Goal: Information Seeking & Learning: Check status

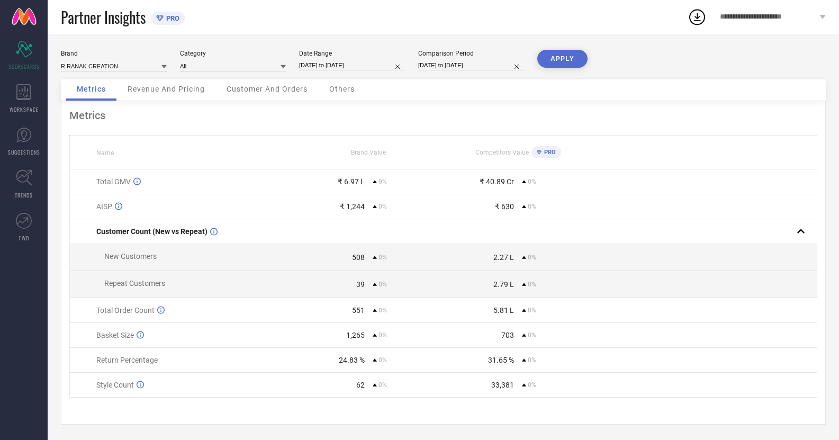
select select "5"
select select "2025"
select select "6"
select select "2025"
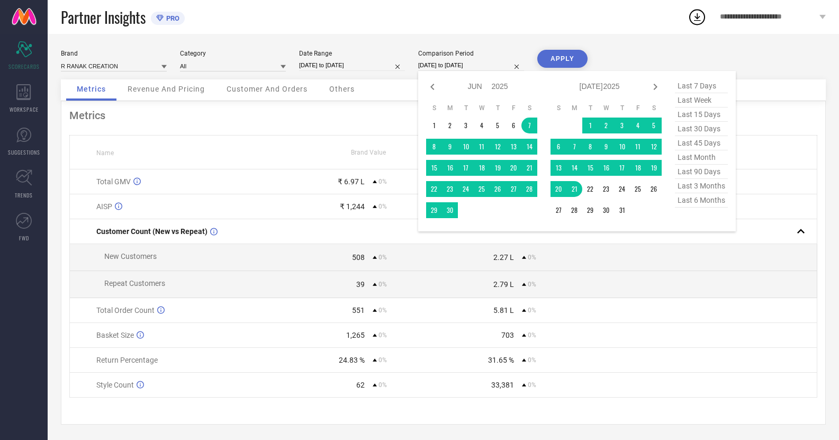
click at [451, 65] on input "[DATE] to [DATE]" at bounding box center [471, 65] width 106 height 11
click at [702, 149] on span "last 45 days" at bounding box center [701, 143] width 53 height 14
type input "[DATE] to [DATE]"
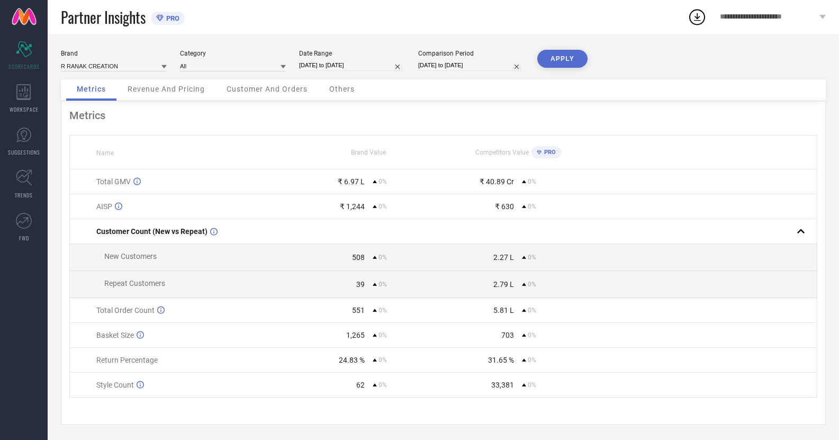
select select "5"
select select "2025"
select select "6"
select select "2025"
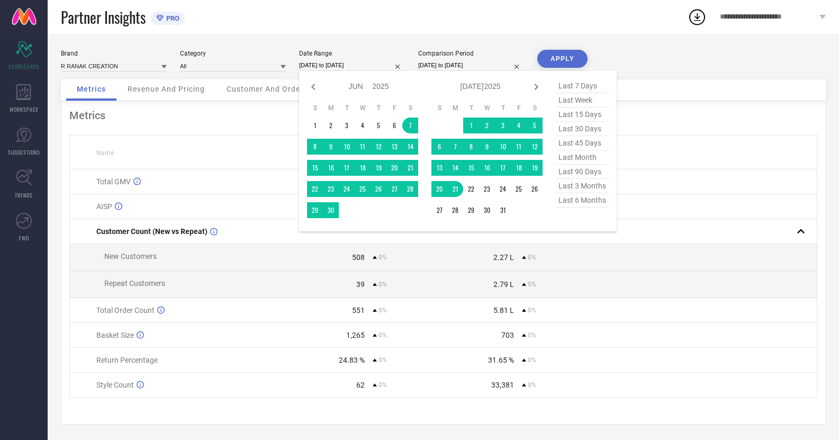
click at [344, 64] on input "[DATE] to [DATE]" at bounding box center [352, 65] width 106 height 11
click at [577, 143] on span "last 45 days" at bounding box center [582, 143] width 53 height 14
type input "[DATE] to [DATE]"
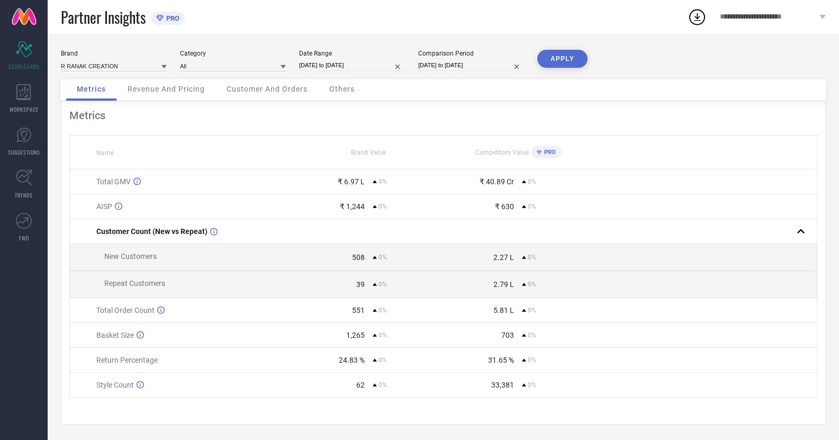
click at [564, 54] on button "APPLY" at bounding box center [562, 59] width 50 height 18
select select "5"
select select "2025"
select select "6"
select select "2025"
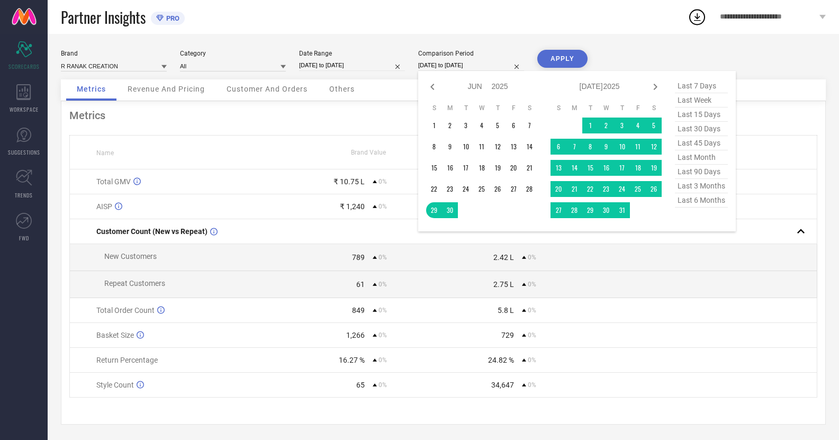
click at [433, 63] on input "[DATE] to [DATE]" at bounding box center [471, 65] width 106 height 11
click at [686, 175] on span "last 90 days" at bounding box center [701, 172] width 53 height 14
type input "[DATE] to [DATE]"
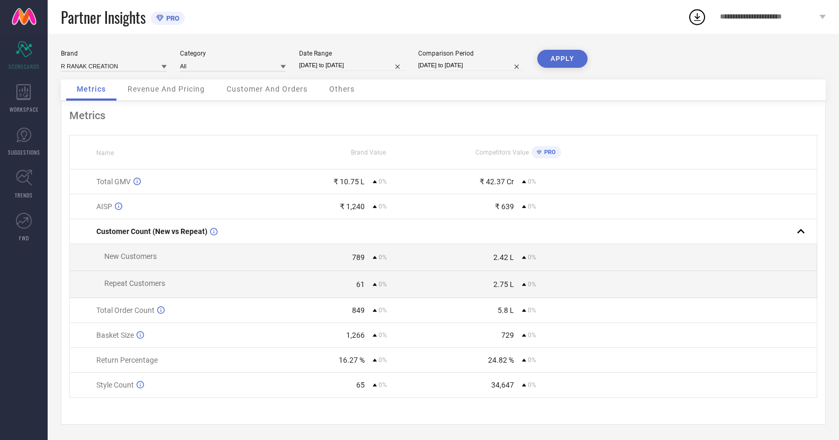
select select "5"
select select "2025"
select select "6"
select select "2025"
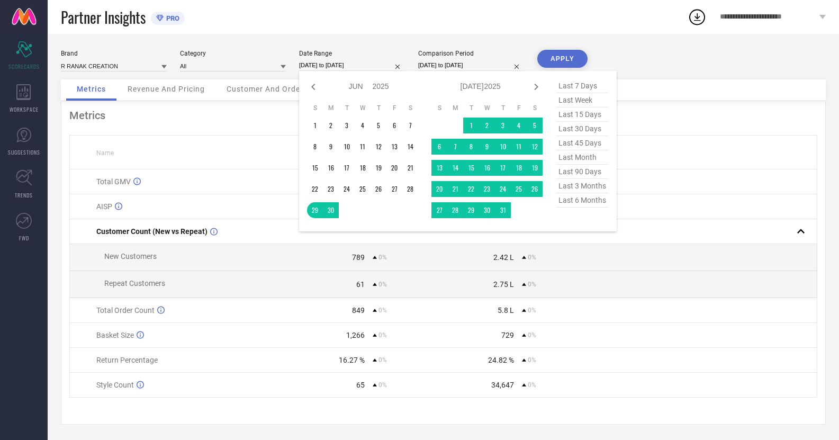
click at [335, 60] on input "[DATE] to [DATE]" at bounding box center [352, 65] width 106 height 11
click at [584, 179] on span "last 90 days" at bounding box center [582, 172] width 53 height 14
type input "[DATE] to [DATE]"
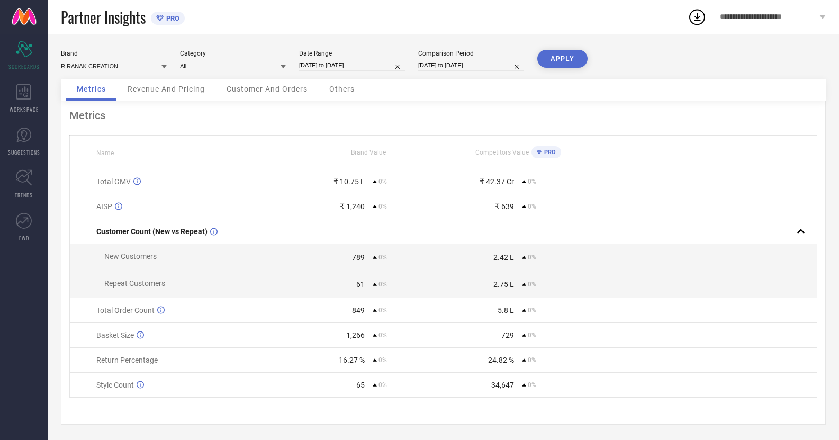
click at [556, 57] on button "APPLY" at bounding box center [562, 59] width 50 height 18
select select "4"
select select "2025"
select select "5"
select select "2025"
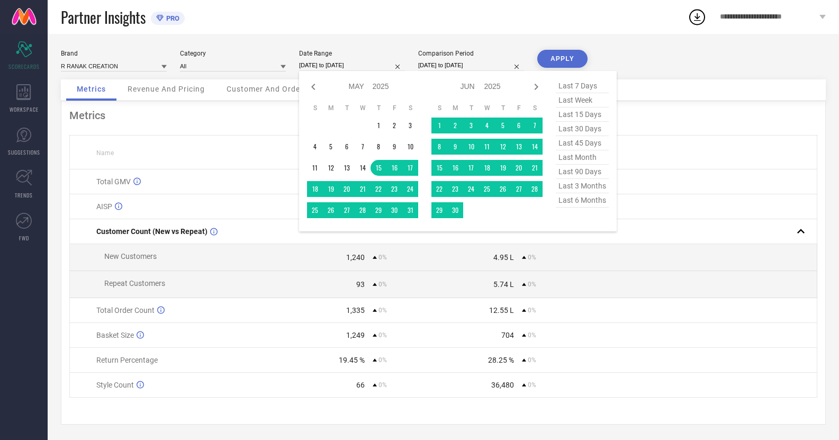
click at [318, 63] on input "[DATE] to [DATE]" at bounding box center [352, 65] width 106 height 11
type input "After [DATE]"
click at [441, 124] on td "1" at bounding box center [439, 125] width 16 height 16
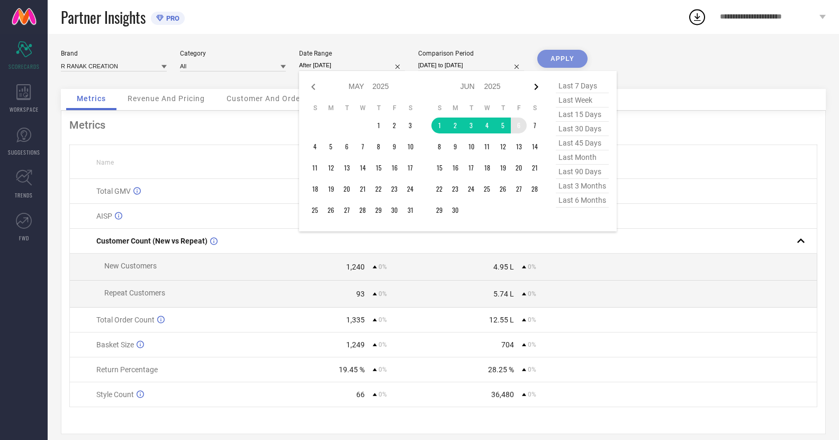
click at [539, 85] on icon at bounding box center [536, 86] width 13 height 13
select select "5"
select select "2025"
select select "6"
select select "2025"
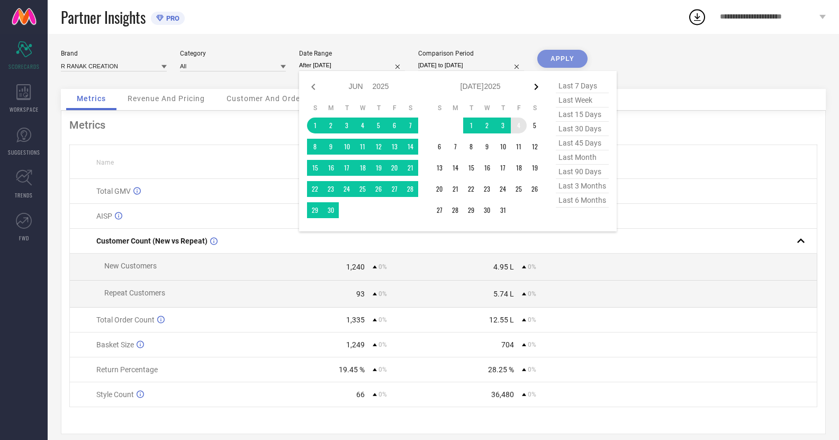
click at [536, 83] on icon at bounding box center [536, 86] width 13 height 13
select select "6"
select select "2025"
select select "7"
select select "2025"
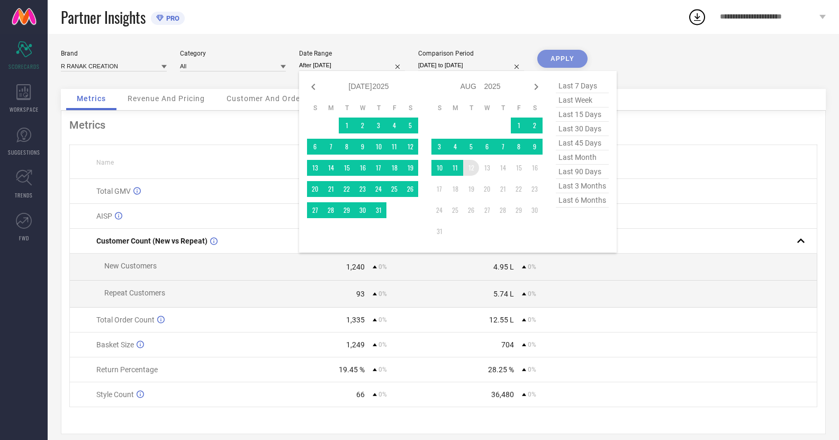
type input "[DATE] to [DATE]"
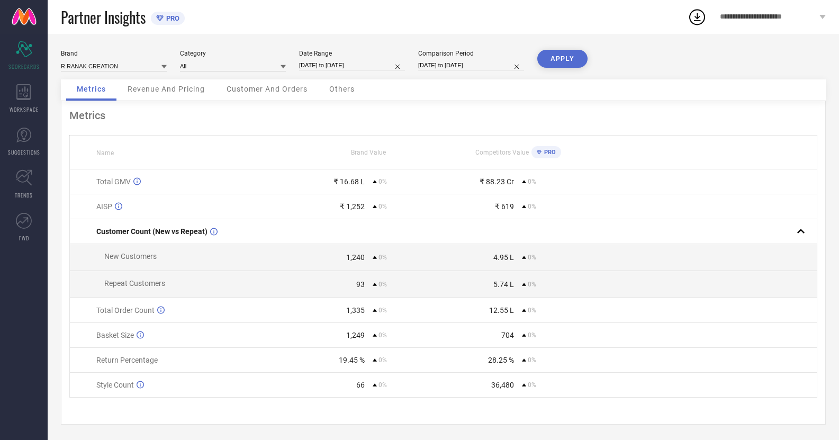
click at [448, 68] on input "[DATE] to [DATE]" at bounding box center [471, 65] width 106 height 11
select select "4"
select select "2025"
select select "5"
select select "2025"
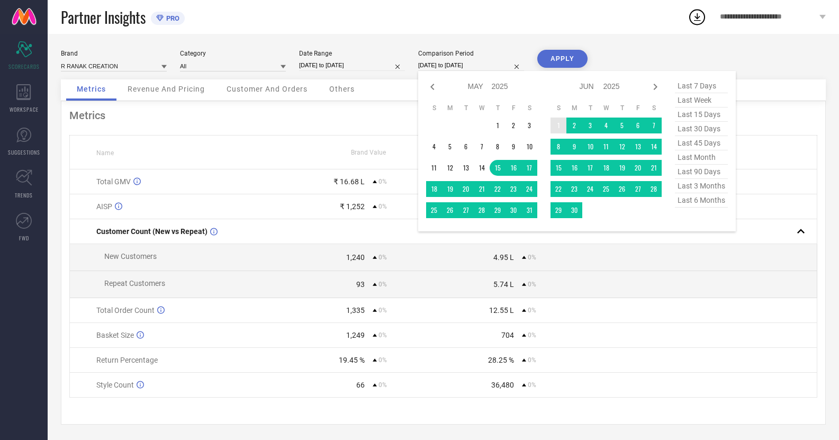
type input "After [DATE]"
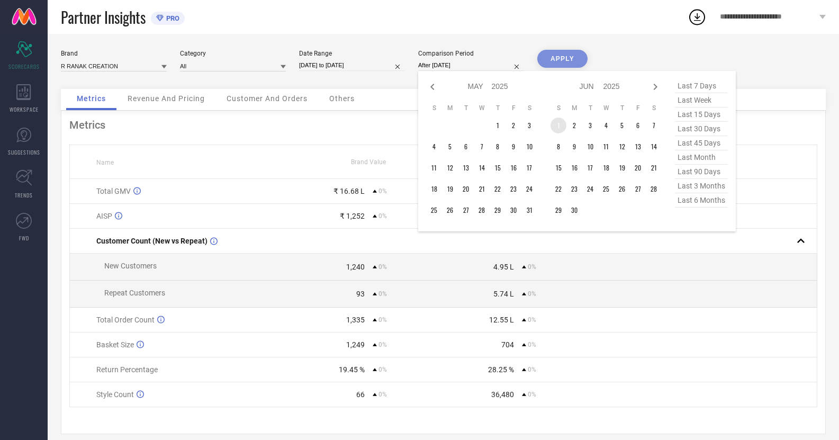
click at [563, 127] on td "1" at bounding box center [558, 125] width 16 height 16
click at [656, 87] on icon at bounding box center [655, 87] width 4 height 6
select select "5"
select select "2025"
select select "6"
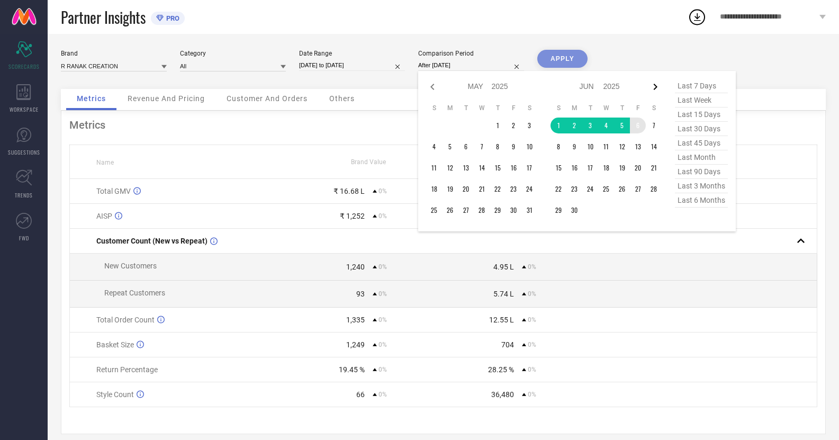
select select "2025"
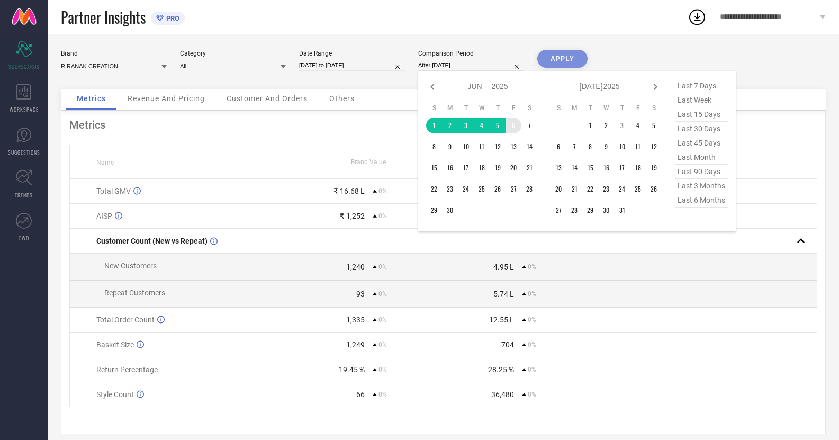
click at [656, 87] on icon at bounding box center [655, 87] width 4 height 6
select select "6"
select select "2025"
select select "7"
select select "2025"
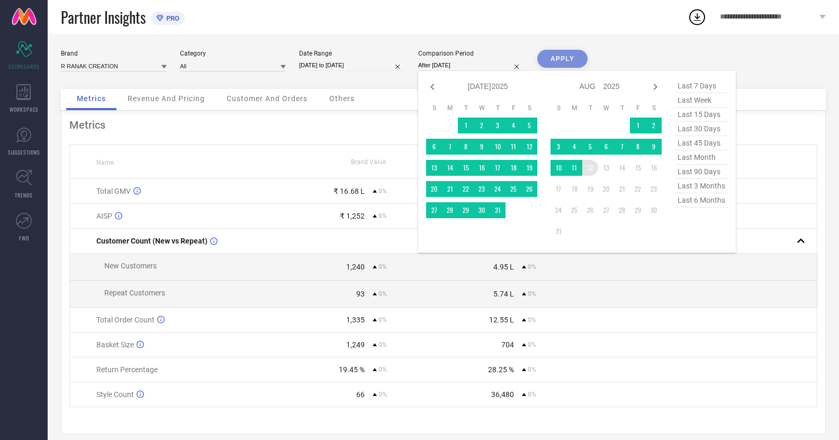
type input "[DATE] to [DATE]"
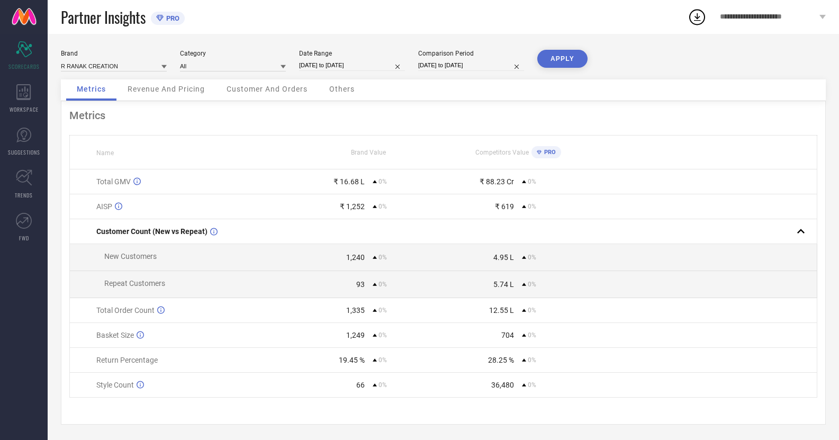
click at [567, 61] on button "APPLY" at bounding box center [562, 59] width 50 height 18
click at [315, 65] on input "[DATE] to [DATE]" at bounding box center [352, 65] width 106 height 11
select select "5"
select select "2025"
select select "6"
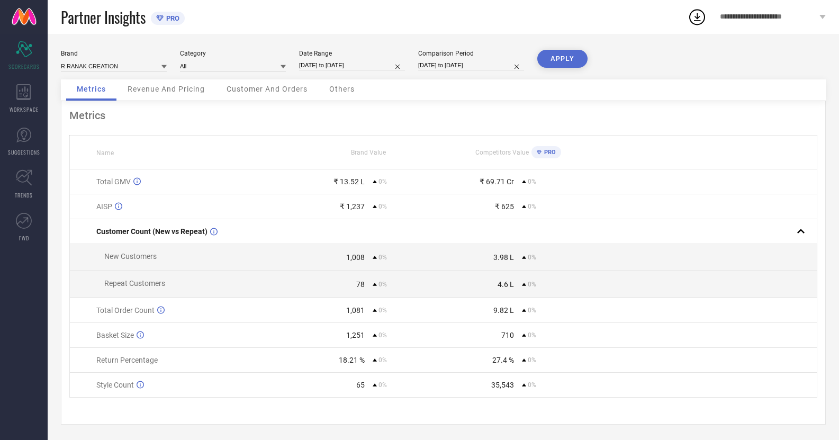
select select "2025"
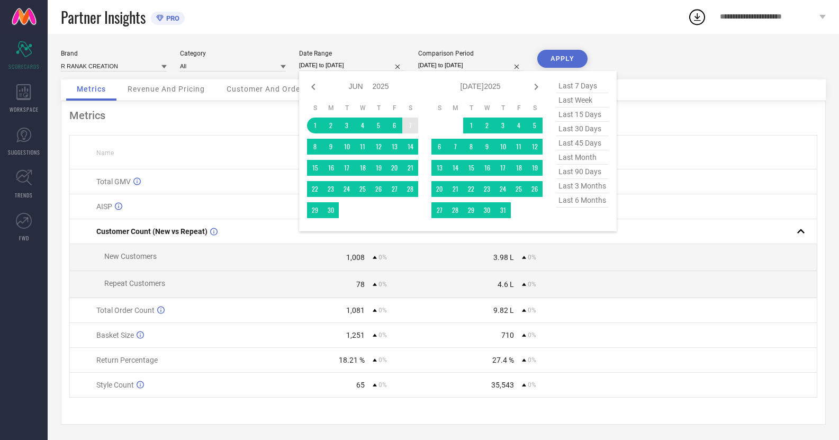
type input "After [DATE]"
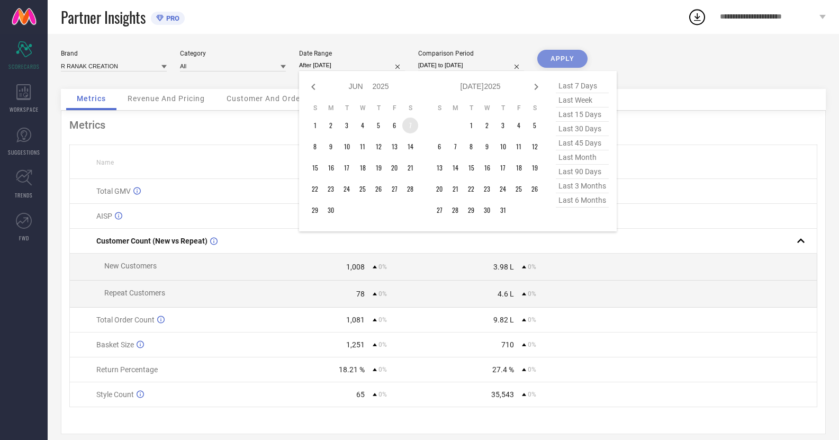
click at [406, 131] on td "7" at bounding box center [410, 125] width 16 height 16
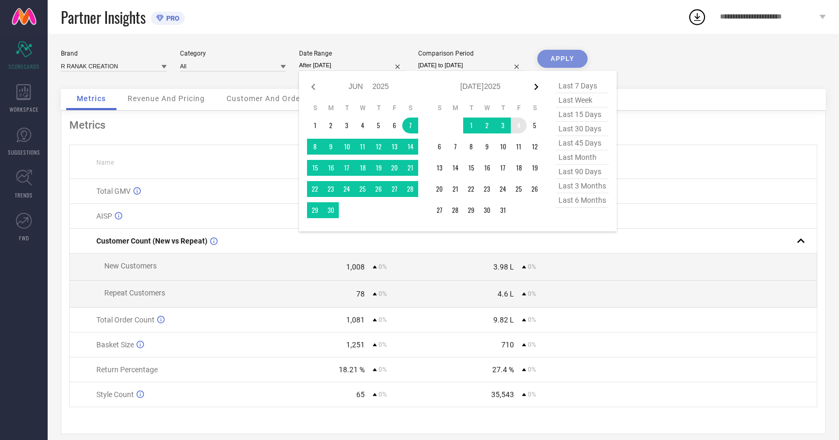
click at [540, 93] on icon at bounding box center [536, 86] width 13 height 13
select select "6"
select select "2025"
select select "7"
select select "2025"
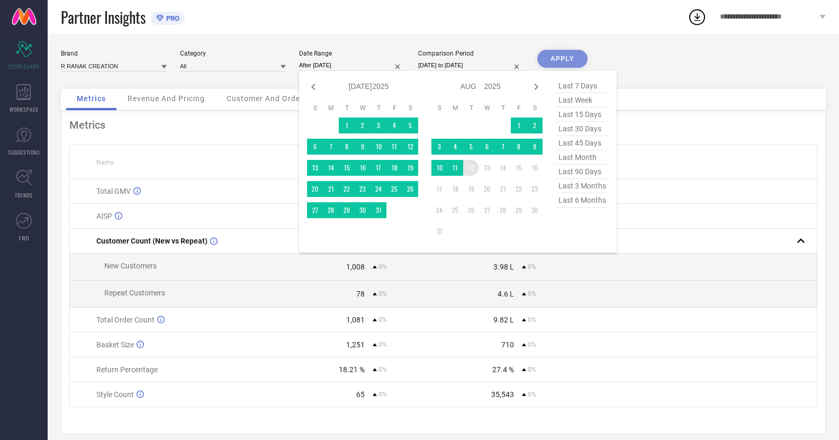
type input "[DATE] to [DATE]"
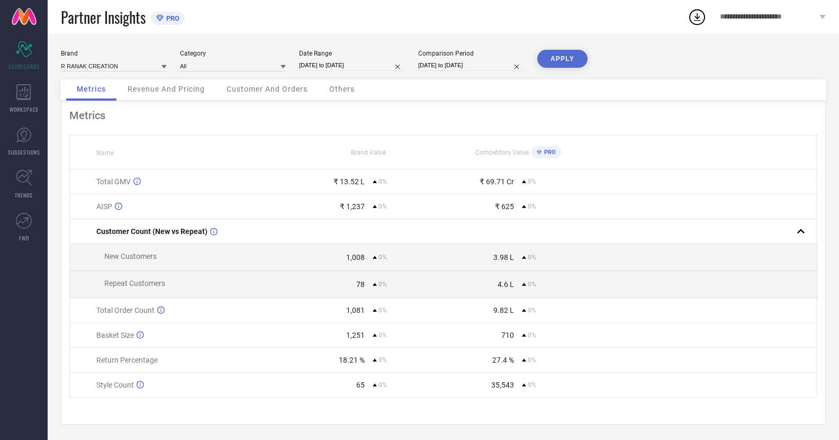
select select "5"
select select "2025"
select select "6"
select select "2025"
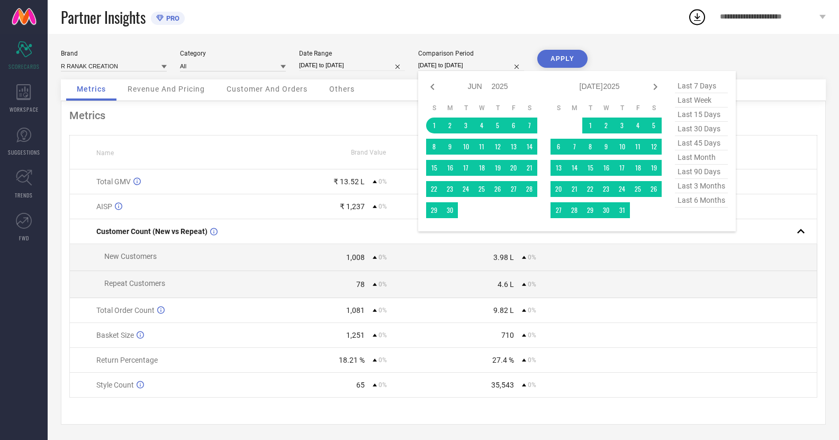
click at [450, 69] on input "[DATE] to [DATE]" at bounding box center [471, 65] width 106 height 11
type input "After [DATE]"
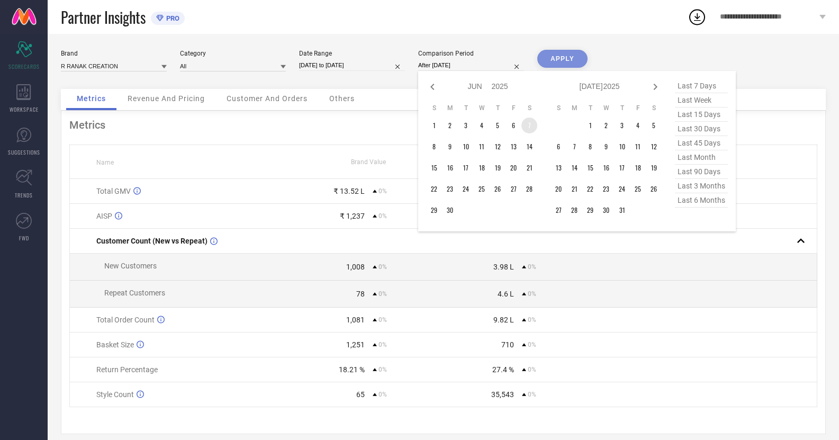
click at [526, 129] on td "7" at bounding box center [529, 125] width 16 height 16
click at [659, 87] on icon at bounding box center [655, 86] width 13 height 13
select select "6"
select select "2025"
select select "7"
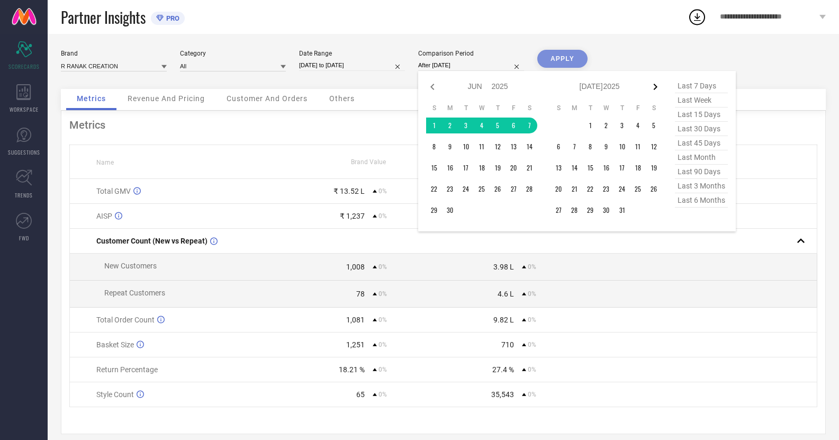
select select "2025"
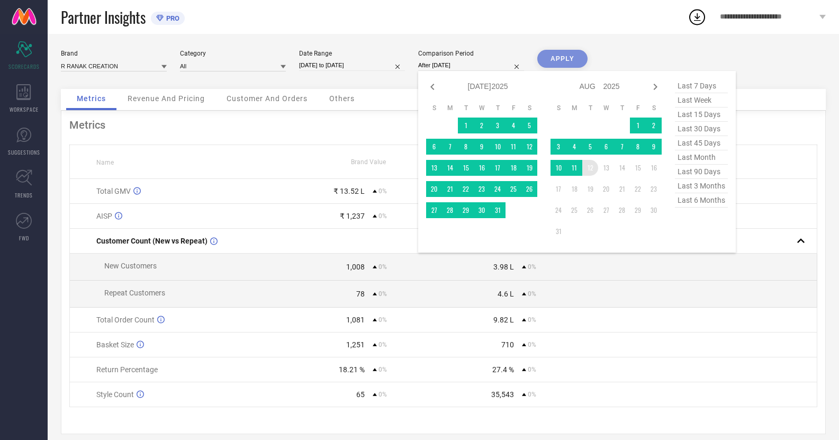
type input "[DATE] to [DATE]"
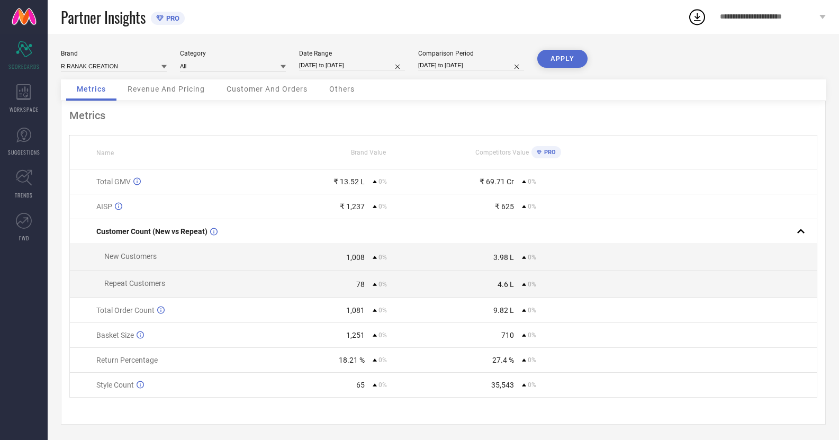
click at [569, 59] on button "APPLY" at bounding box center [562, 59] width 50 height 18
select select "5"
select select "2025"
select select "6"
select select "2025"
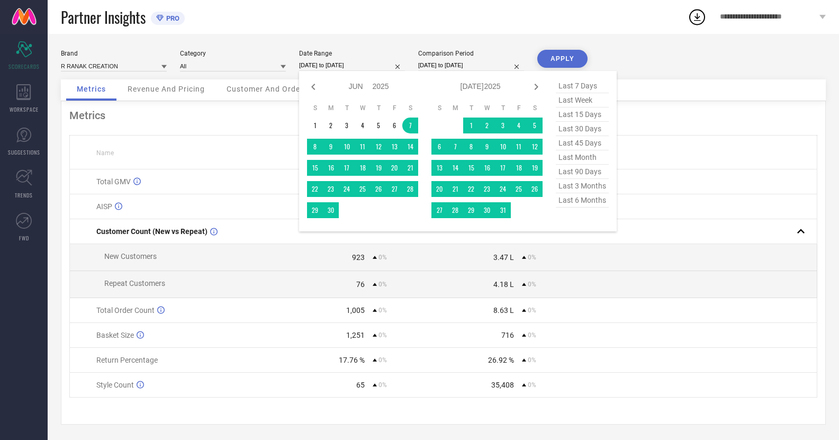
click at [325, 67] on input "[DATE] to [DATE]" at bounding box center [352, 65] width 106 height 11
click at [535, 84] on icon at bounding box center [536, 86] width 13 height 13
select select "6"
select select "2025"
select select "7"
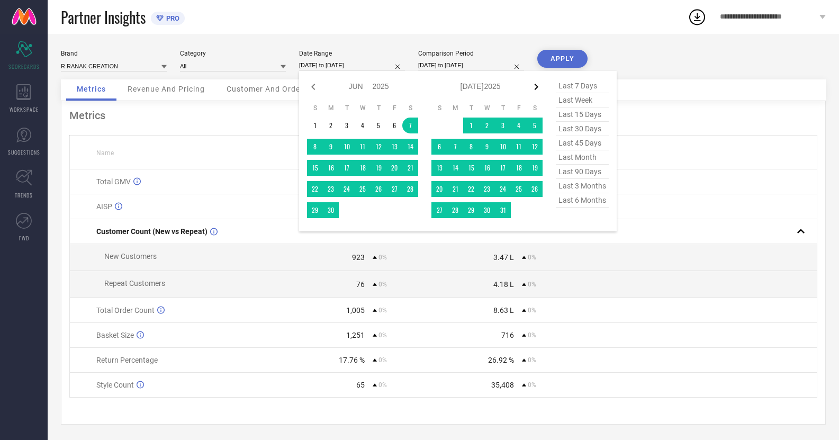
select select "2025"
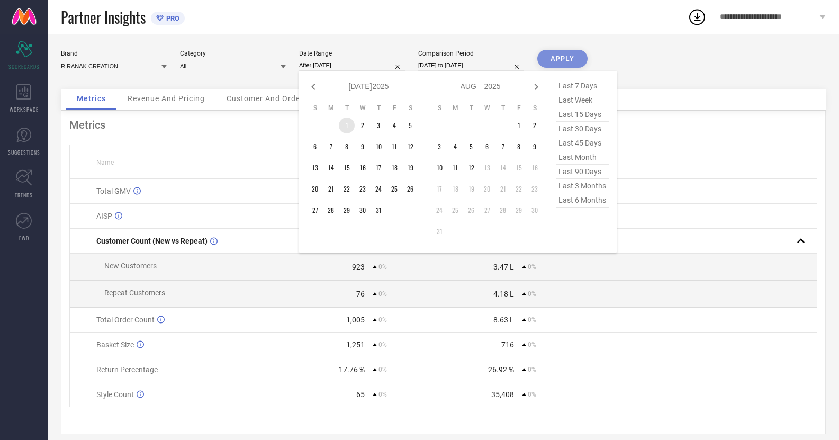
click at [339, 121] on table "S M T W T F S 1 2 3 4 5 6 7 8 9 10 11 12 13 14 15 16 17 18 19 20 21 22 23 24 25…" at bounding box center [362, 160] width 111 height 125
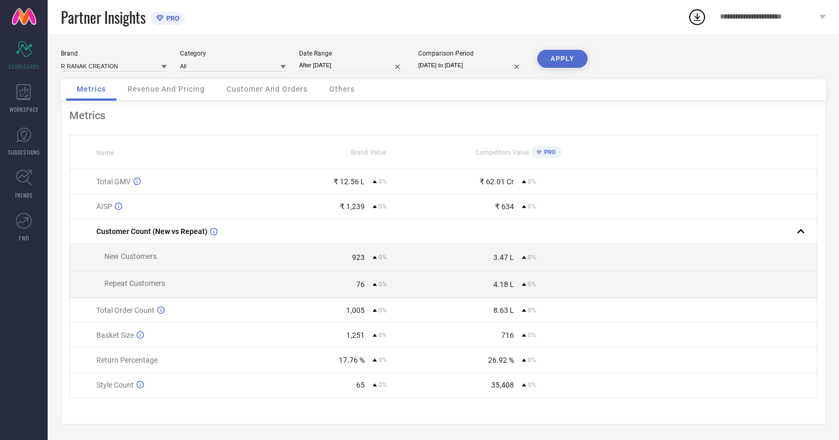
type input "[DATE] to [DATE]"
select select "5"
select select "2025"
select select "6"
select select "2025"
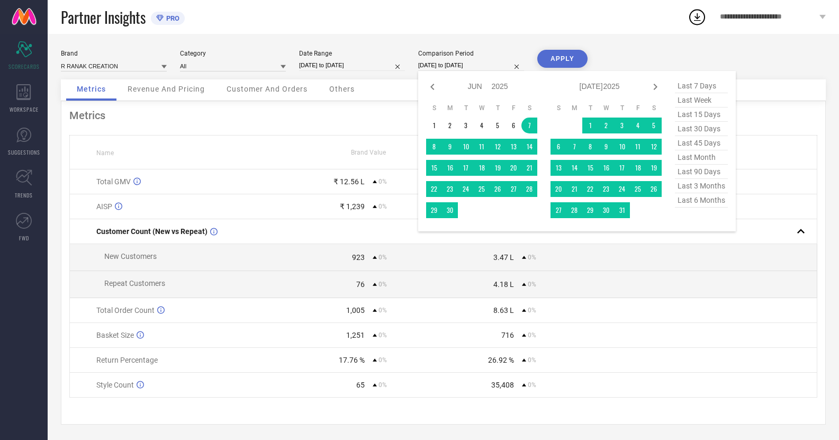
click at [430, 65] on input "[DATE] to [DATE]" at bounding box center [471, 65] width 106 height 11
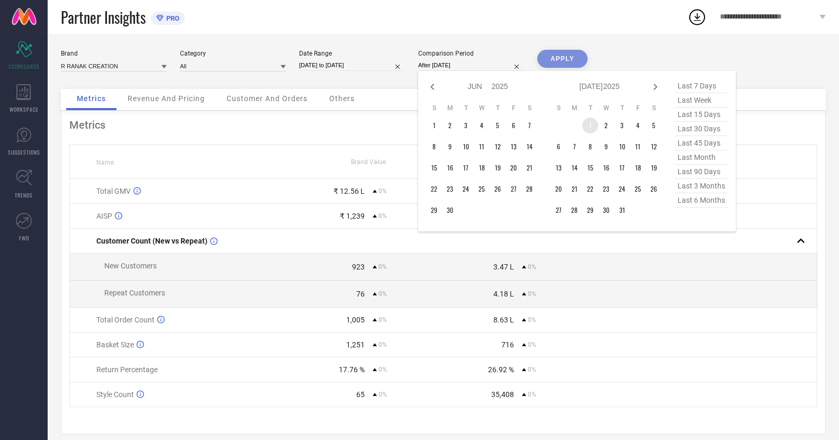
click at [587, 123] on td "1" at bounding box center [590, 125] width 16 height 16
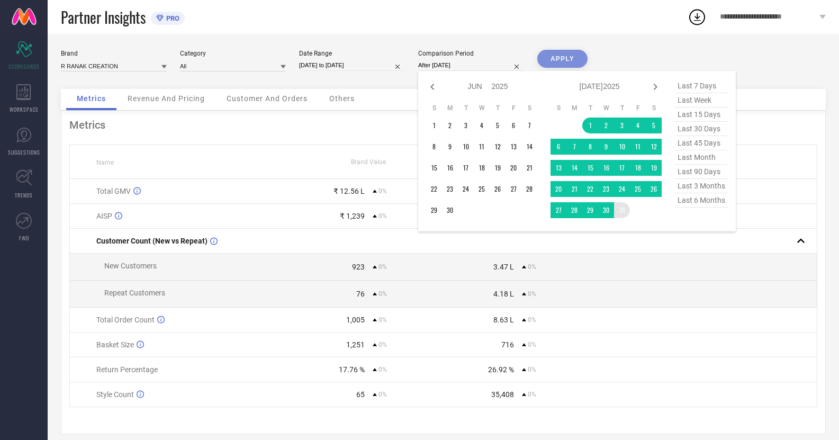
type input "[DATE] to [DATE]"
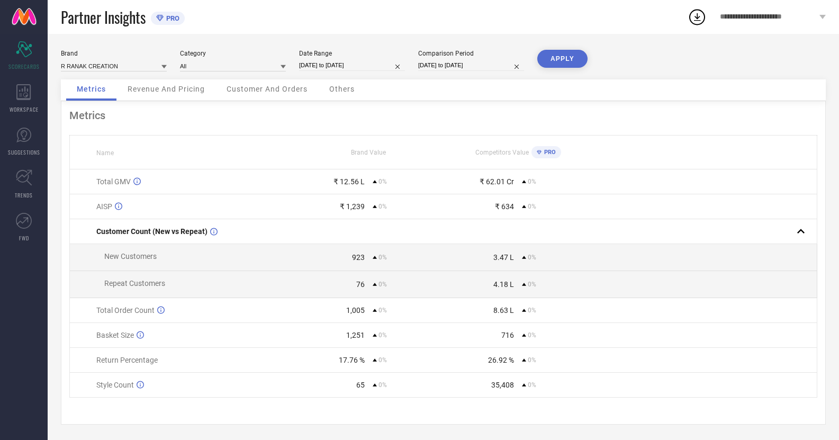
click at [561, 60] on button "APPLY" at bounding box center [562, 59] width 50 height 18
select select "6"
select select "2025"
select select "7"
select select "2025"
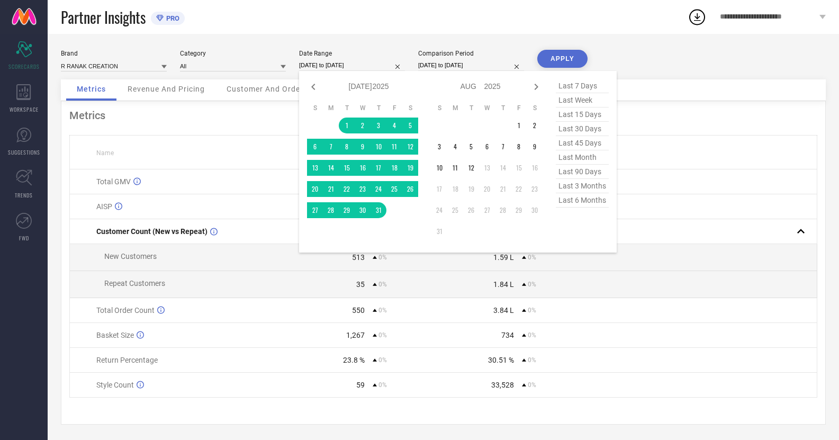
click at [330, 61] on input "[DATE] to [DATE]" at bounding box center [352, 65] width 106 height 11
click at [314, 85] on icon at bounding box center [313, 87] width 4 height 6
select select "5"
select select "2025"
select select "6"
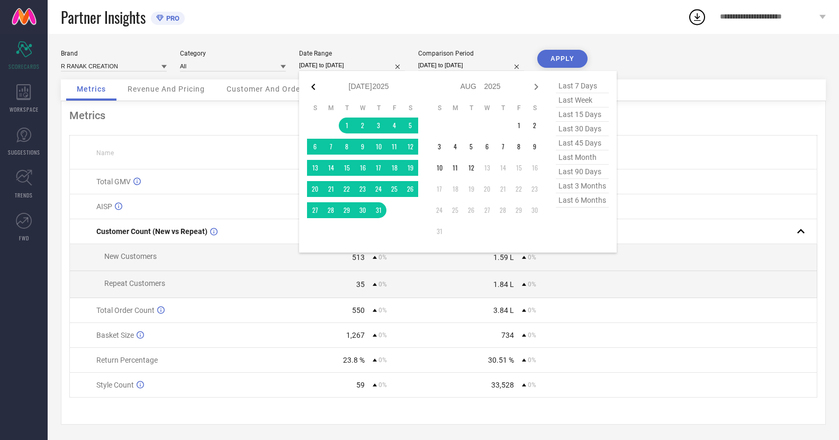
select select "2025"
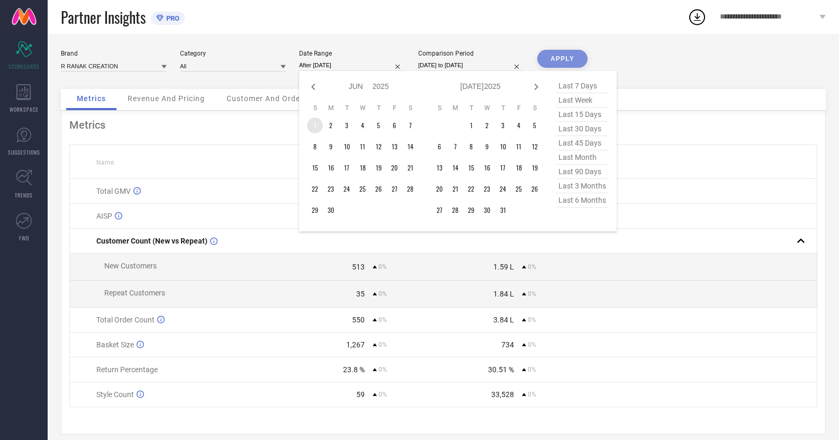
click at [311, 124] on td "1" at bounding box center [315, 125] width 16 height 16
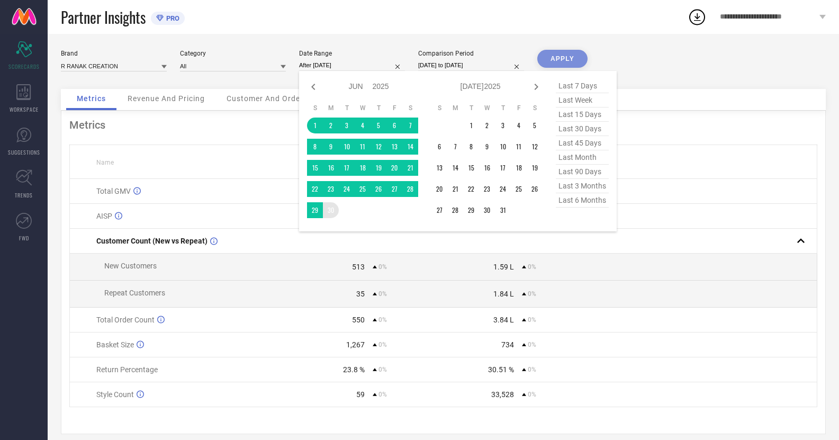
type input "[DATE] to [DATE]"
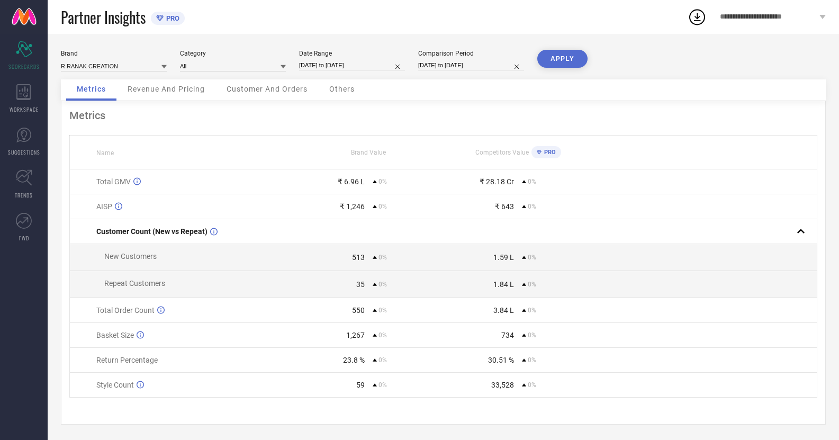
select select "6"
select select "2025"
select select "7"
select select "2025"
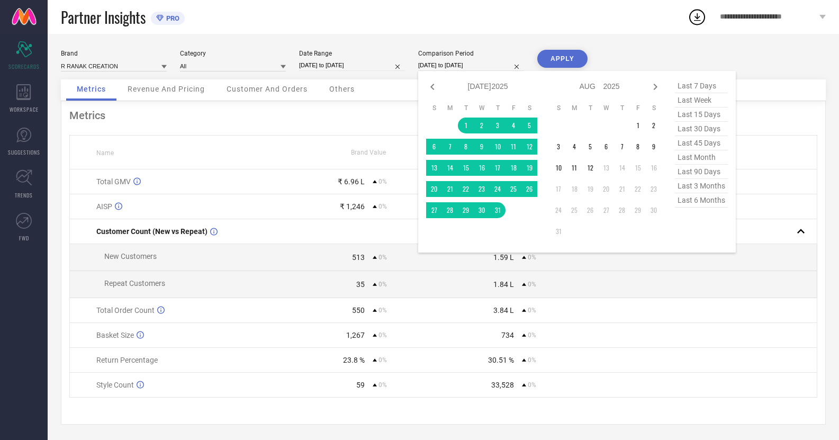
click at [436, 64] on input "[DATE] to [DATE]" at bounding box center [471, 65] width 106 height 11
click at [435, 86] on icon at bounding box center [432, 86] width 13 height 13
select select "5"
select select "2025"
select select "6"
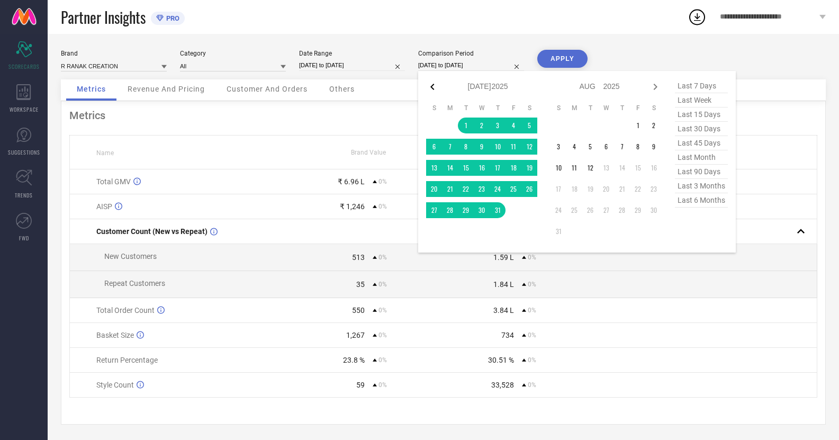
select select "2025"
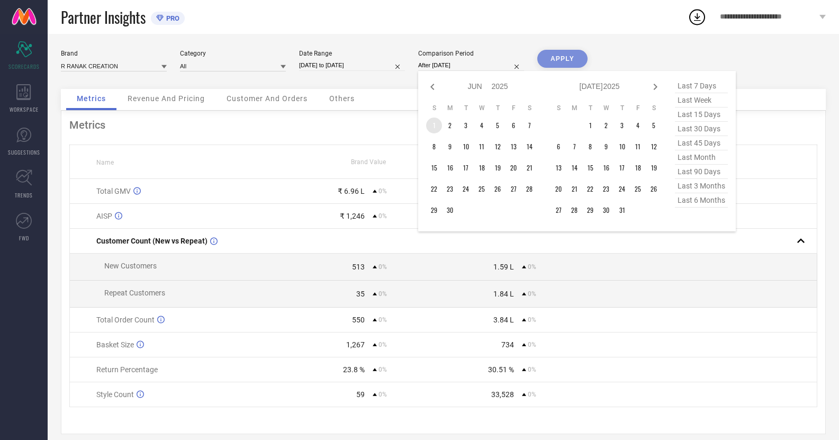
click at [436, 128] on td "1" at bounding box center [434, 125] width 16 height 16
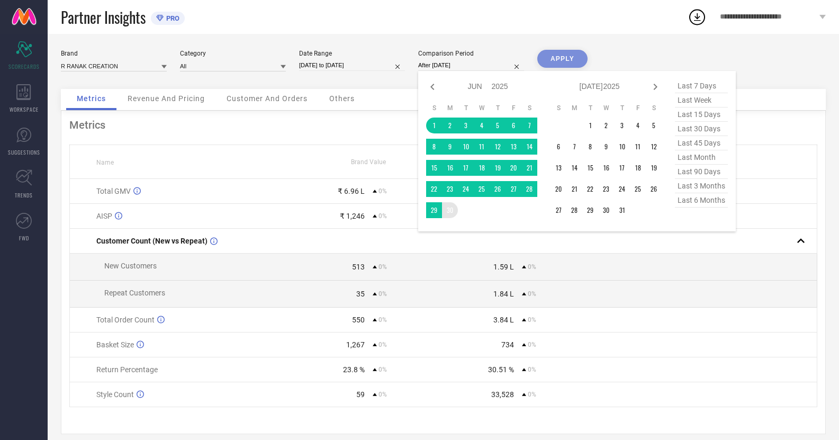
type input "[DATE] to [DATE]"
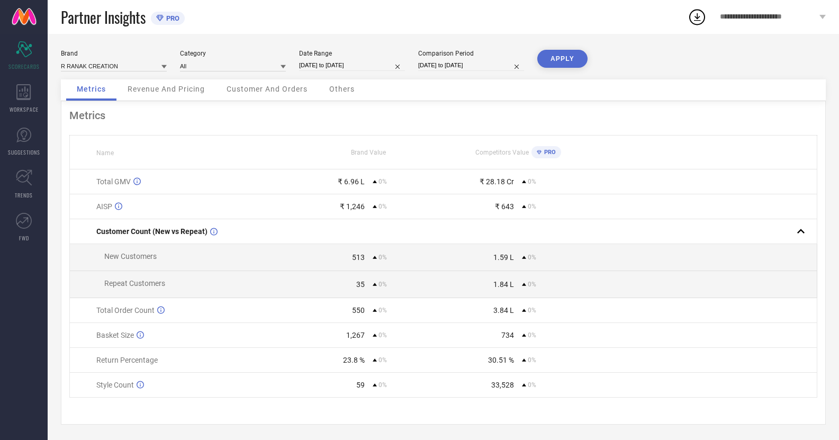
click at [553, 57] on button "APPLY" at bounding box center [562, 59] width 50 height 18
select select "5"
select select "2025"
select select "6"
select select "2025"
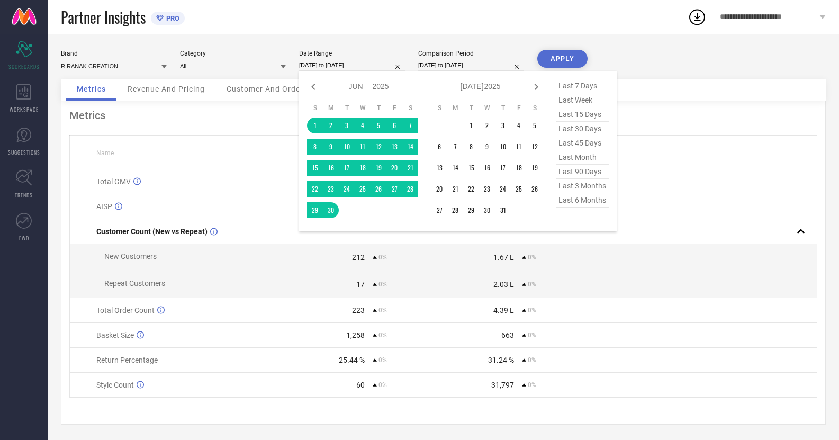
click at [343, 63] on input "[DATE] to [DATE]" at bounding box center [352, 65] width 106 height 11
click at [535, 84] on icon at bounding box center [536, 86] width 13 height 13
select select "6"
select select "2025"
select select "7"
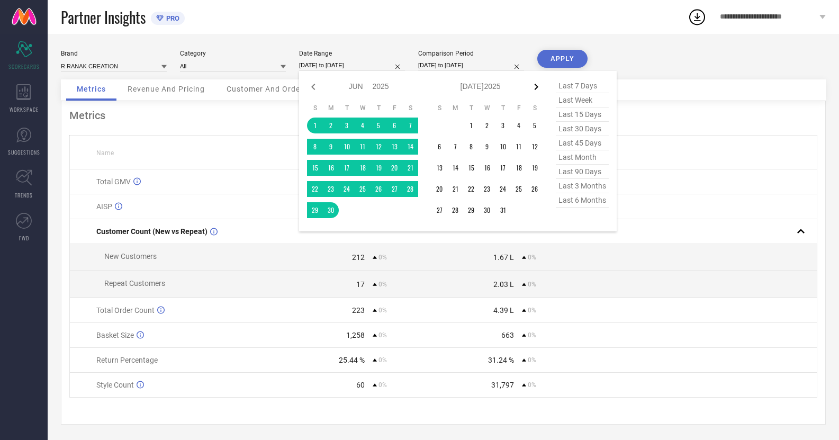
select select "2025"
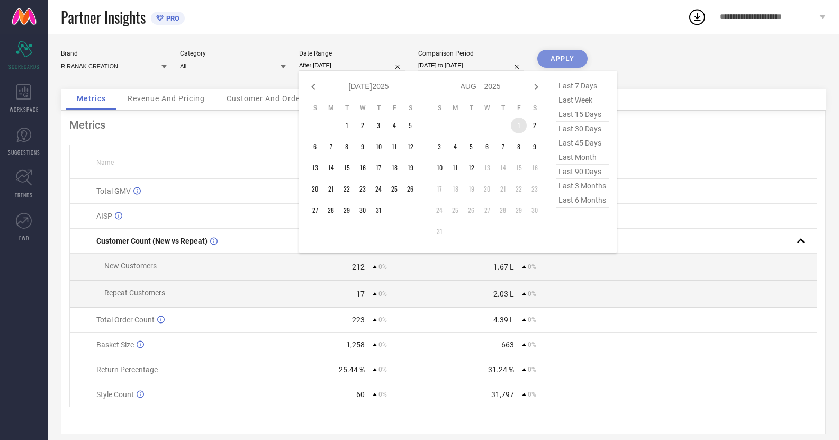
click at [522, 121] on td "1" at bounding box center [519, 125] width 16 height 16
type input "[DATE] to [DATE]"
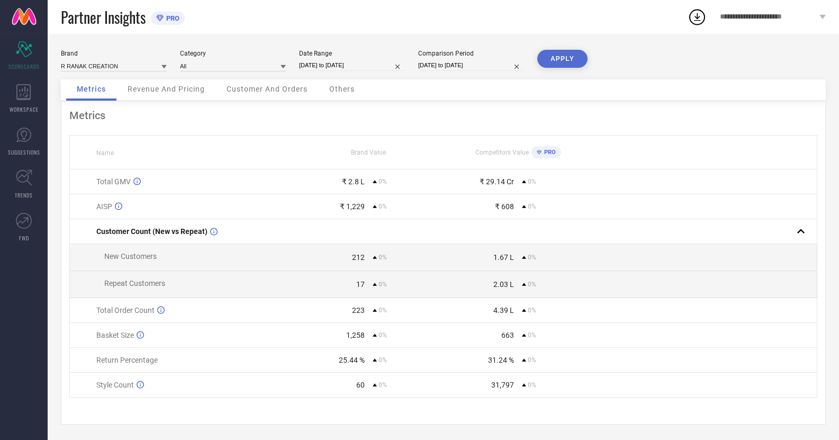
select select "5"
select select "2025"
select select "6"
select select "2025"
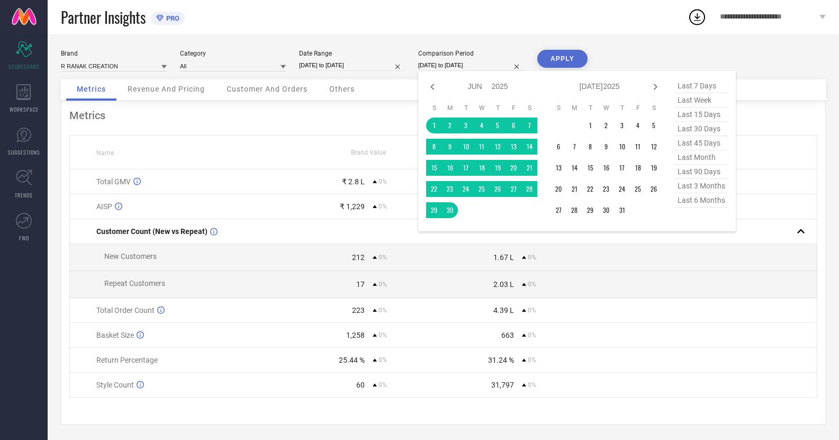
click at [463, 60] on input "[DATE] to [DATE]" at bounding box center [471, 65] width 106 height 11
click at [651, 83] on icon at bounding box center [655, 86] width 13 height 13
select select "6"
select select "2025"
select select "7"
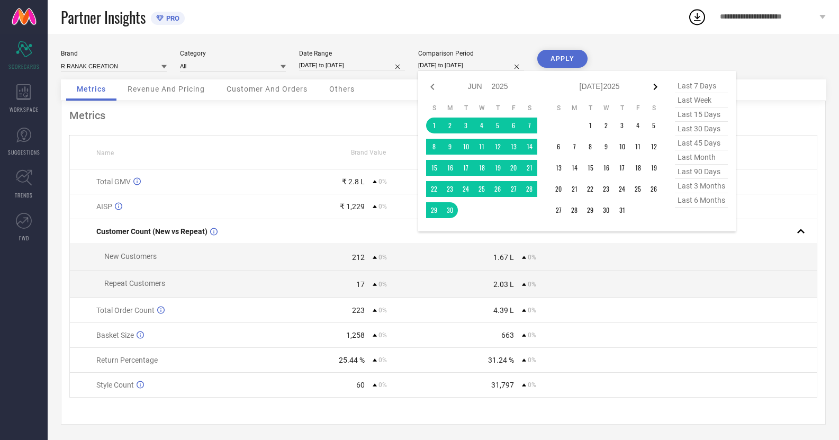
select select "2025"
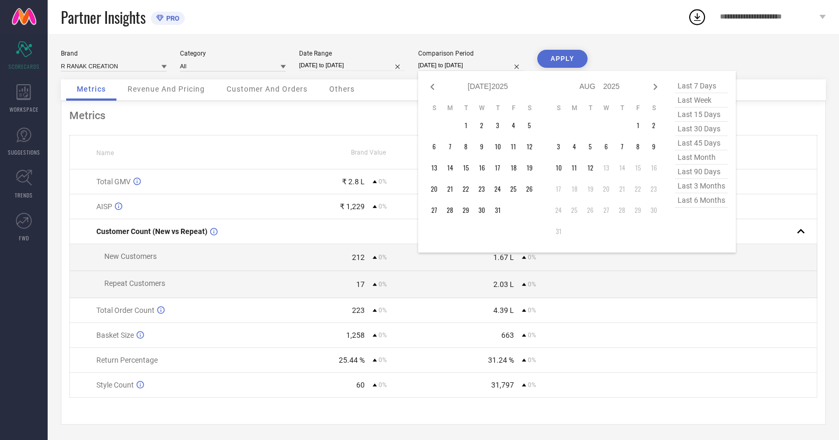
click at [651, 83] on icon at bounding box center [655, 86] width 13 height 13
select select "7"
select select "2025"
select select "8"
select select "2025"
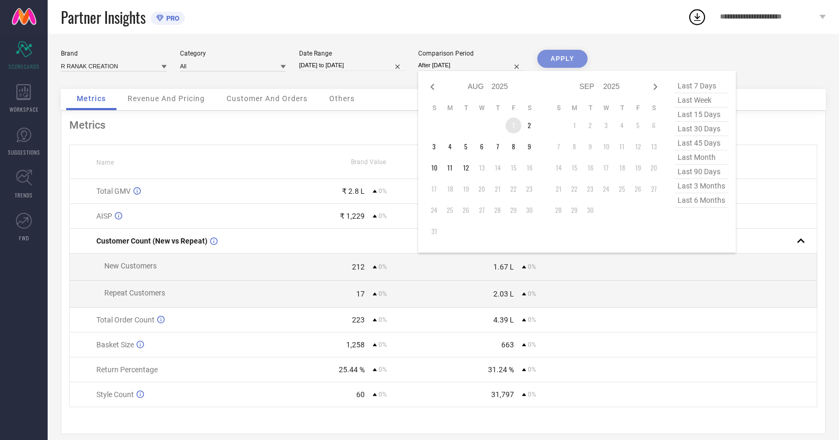
click at [513, 128] on td "1" at bounding box center [513, 125] width 16 height 16
type input "[DATE] to [DATE]"
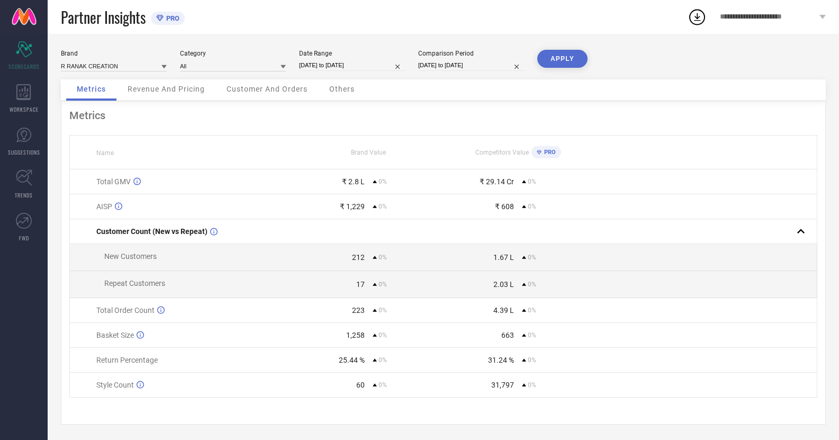
click at [557, 54] on button "APPLY" at bounding box center [562, 59] width 50 height 18
select select "7"
select select "2025"
select select "8"
select select "2025"
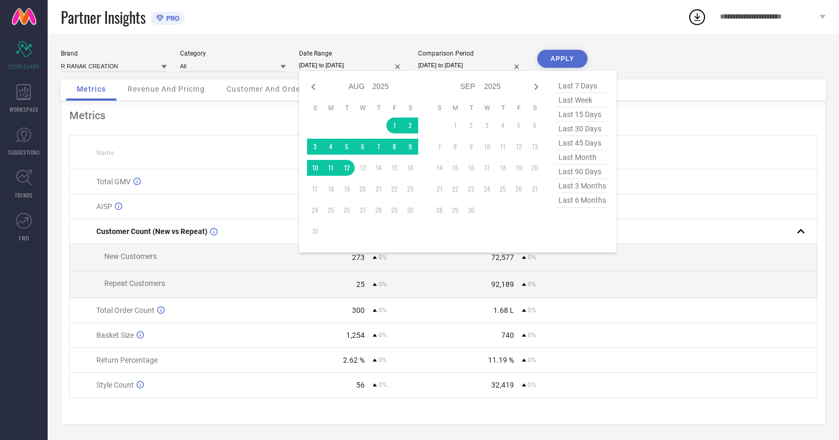
click at [330, 67] on input "[DATE] to [DATE]" at bounding box center [352, 65] width 106 height 11
click at [314, 88] on icon at bounding box center [313, 86] width 13 height 13
select select "6"
select select "2025"
select select "7"
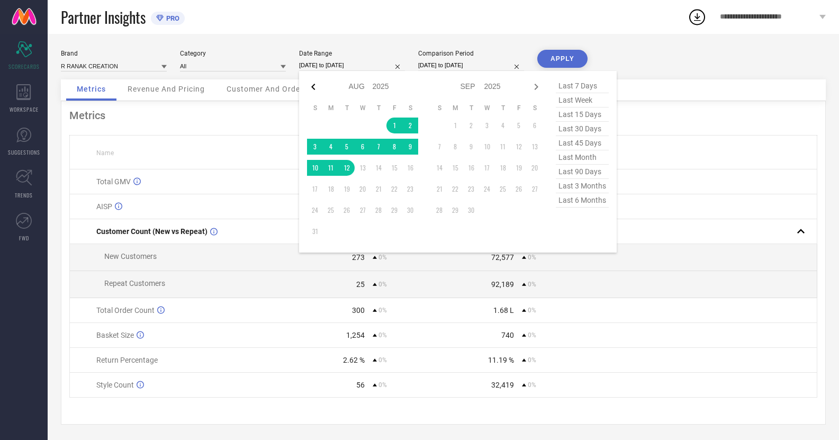
select select "2025"
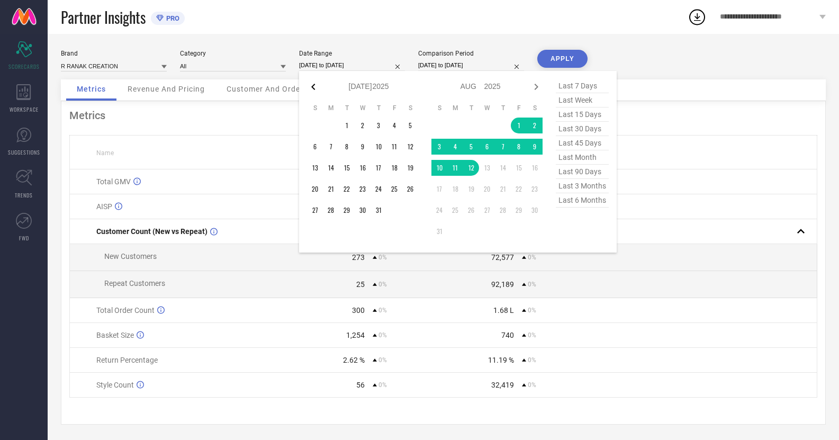
click at [315, 86] on icon at bounding box center [313, 86] width 13 height 13
select select "5"
select select "2025"
select select "6"
select select "2025"
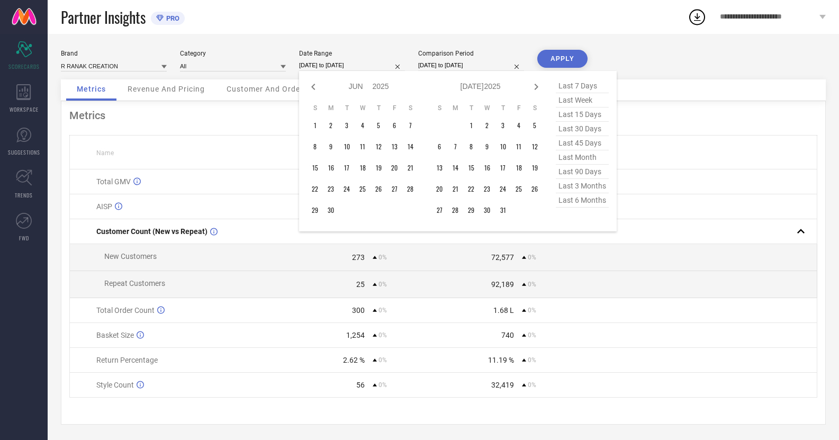
click at [315, 86] on icon at bounding box center [313, 86] width 13 height 13
select select "4"
select select "2025"
select select "5"
select select "2025"
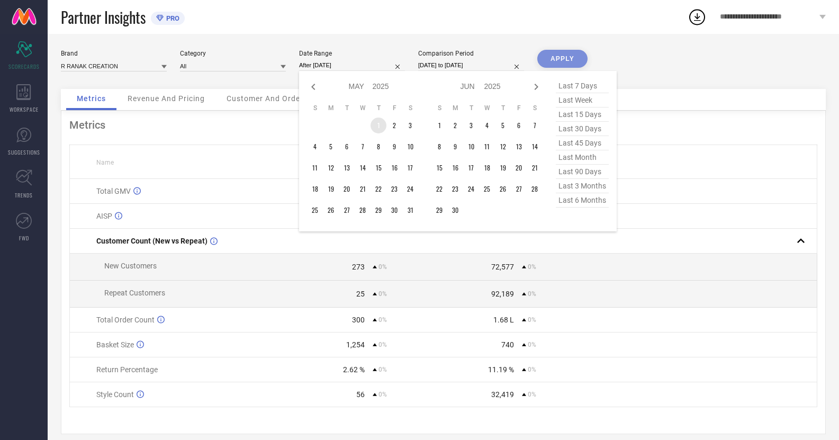
click at [384, 129] on td "1" at bounding box center [378, 125] width 16 height 16
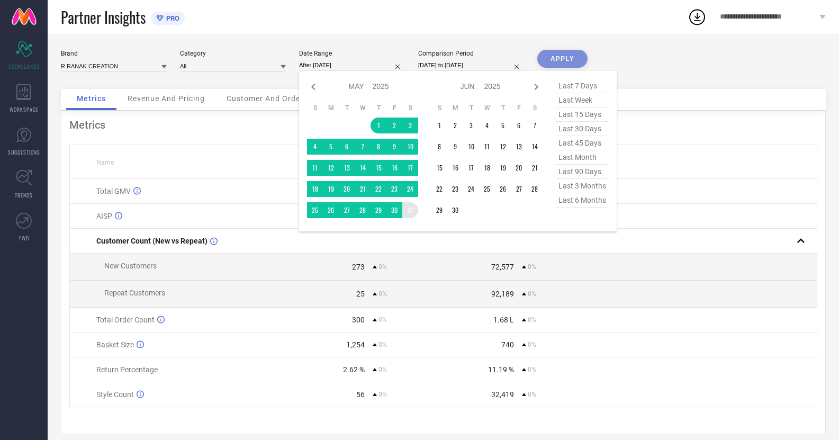
type input "[DATE] to [DATE]"
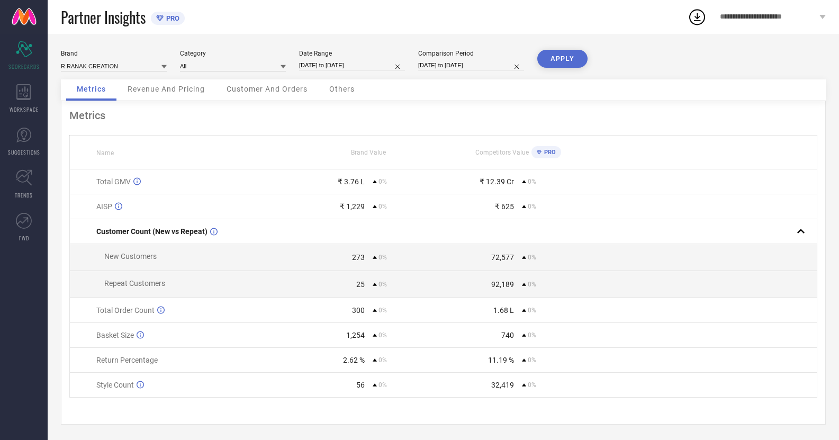
select select "7"
select select "2025"
select select "8"
select select "2025"
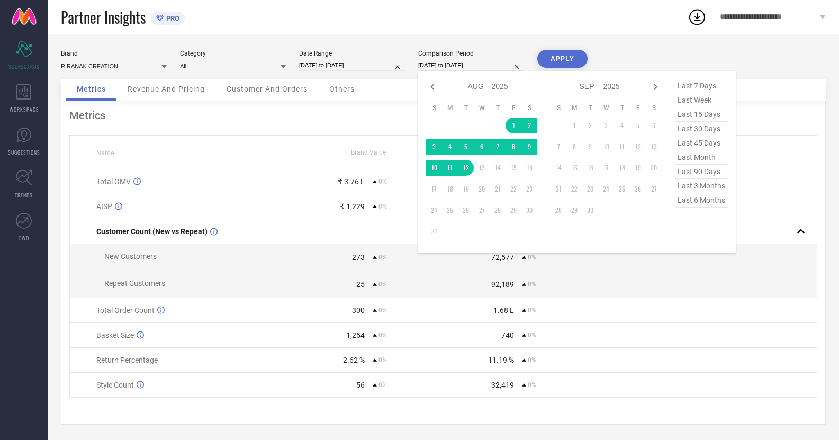
click at [427, 69] on input "[DATE] to [DATE]" at bounding box center [471, 65] width 106 height 11
click at [433, 89] on icon at bounding box center [432, 87] width 4 height 6
select select "6"
select select "2025"
select select "7"
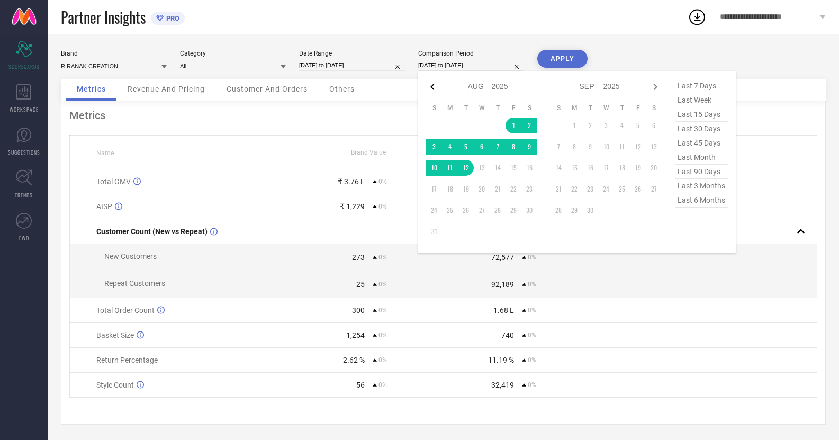
select select "2025"
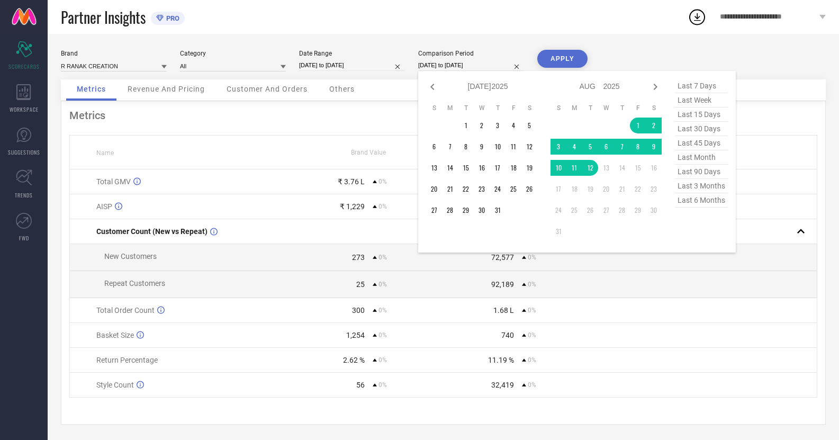
click at [433, 89] on icon at bounding box center [432, 87] width 4 height 6
select select "5"
select select "2025"
select select "6"
select select "2025"
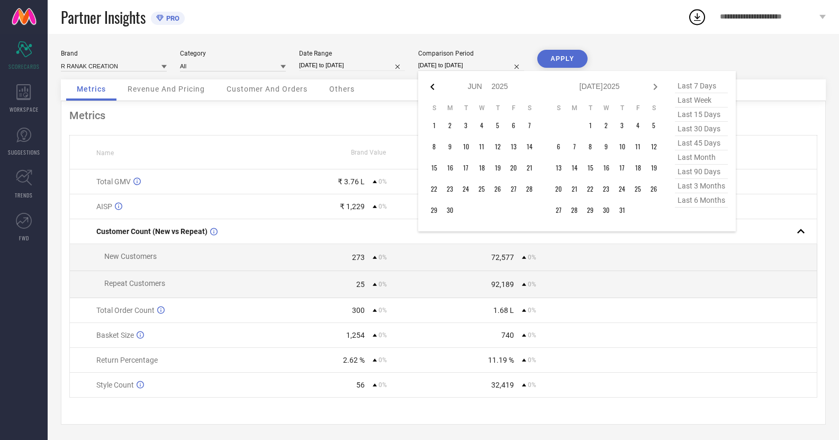
click at [431, 88] on icon at bounding box center [432, 86] width 13 height 13
select select "4"
select select "2025"
select select "5"
select select "2025"
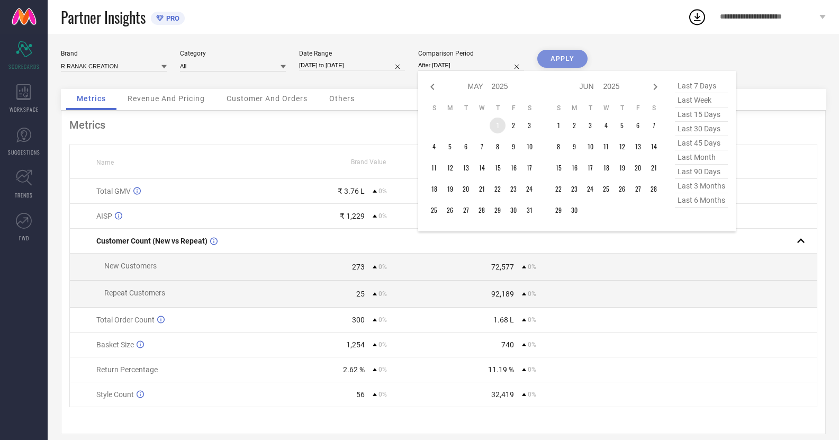
click at [497, 131] on td "1" at bounding box center [497, 125] width 16 height 16
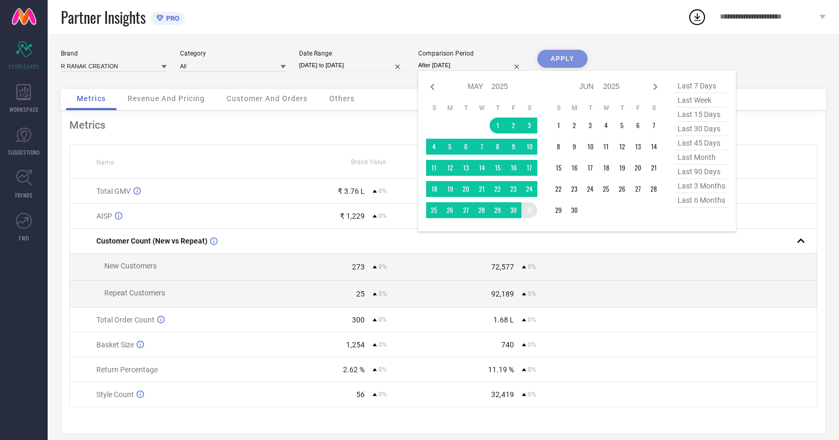
type input "[DATE] to [DATE]"
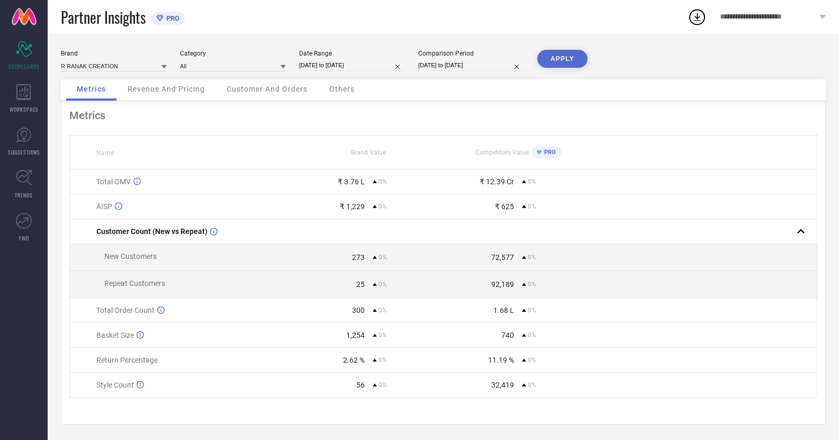
click at [565, 59] on button "APPLY" at bounding box center [562, 59] width 50 height 18
select select "4"
select select "2025"
select select "5"
select select "2025"
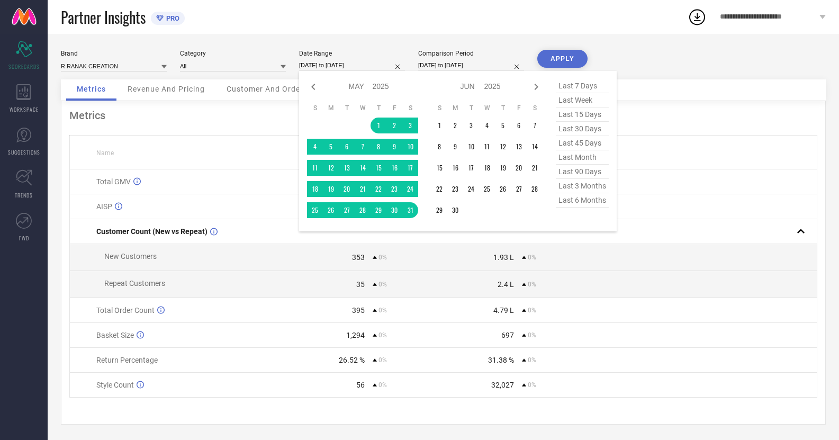
click at [329, 68] on input "[DATE] to [DATE]" at bounding box center [352, 65] width 106 height 11
click at [312, 93] on icon at bounding box center [313, 86] width 13 height 13
select select "3"
select select "2025"
select select "4"
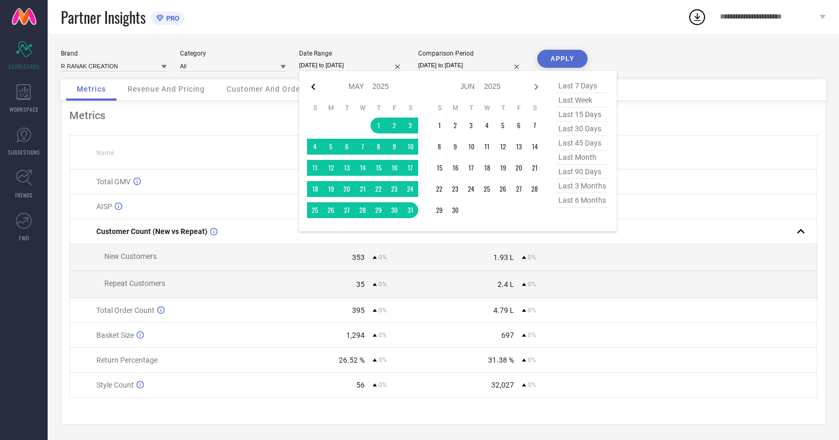
select select "2025"
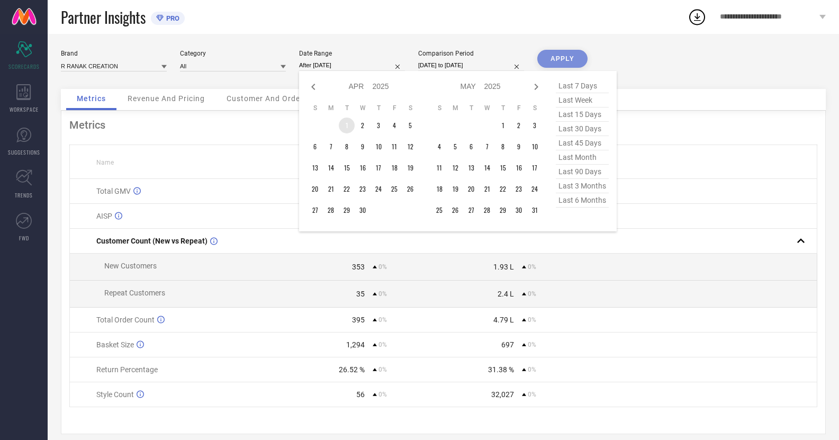
click at [343, 120] on td "1" at bounding box center [347, 125] width 16 height 16
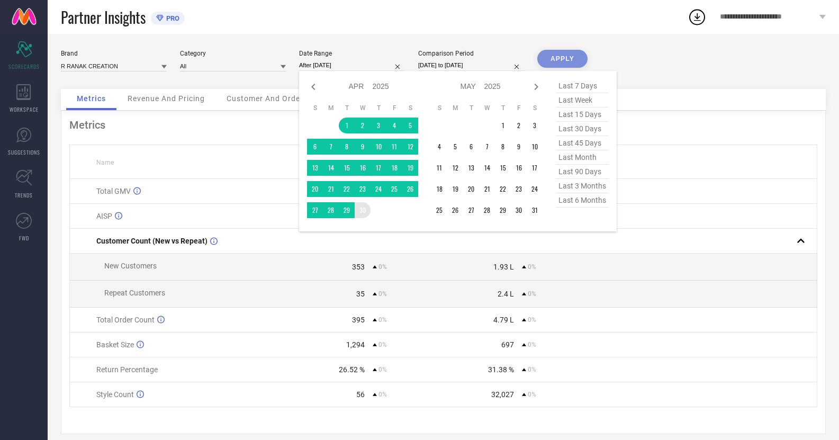
type input "[DATE] to [DATE]"
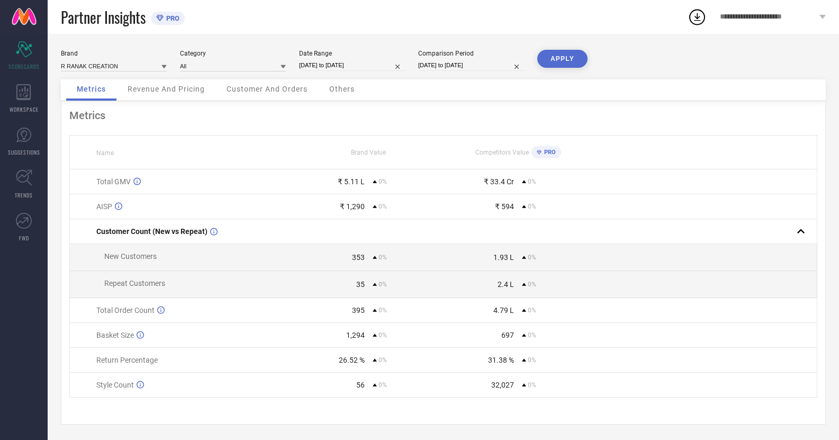
select select "4"
select select "2025"
select select "5"
select select "2025"
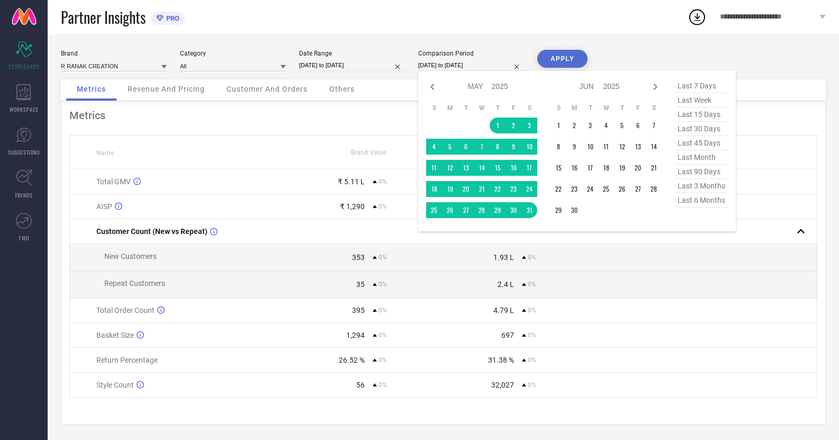
click at [440, 68] on input "[DATE] to [DATE]" at bounding box center [471, 65] width 106 height 11
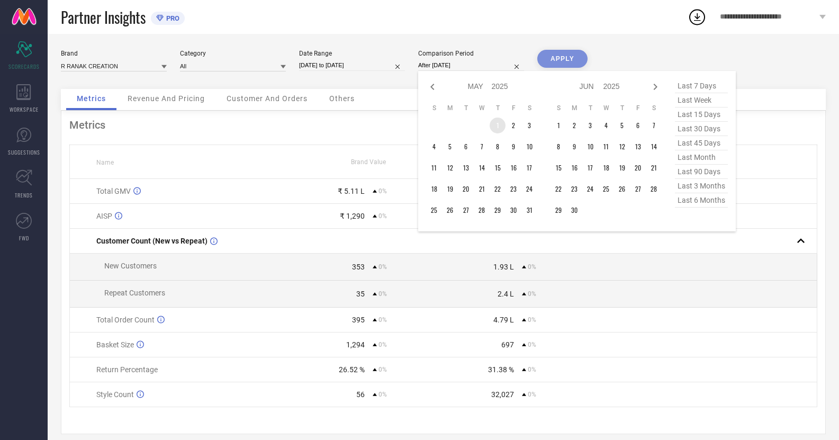
click at [494, 119] on td "1" at bounding box center [497, 125] width 16 height 16
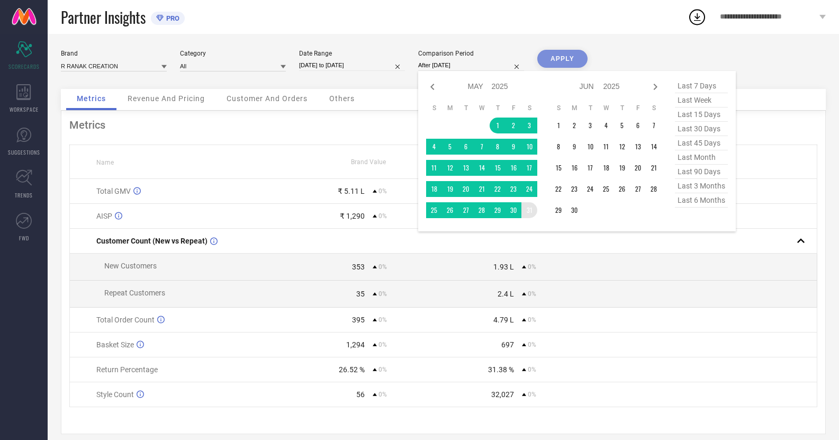
type input "[DATE] to [DATE]"
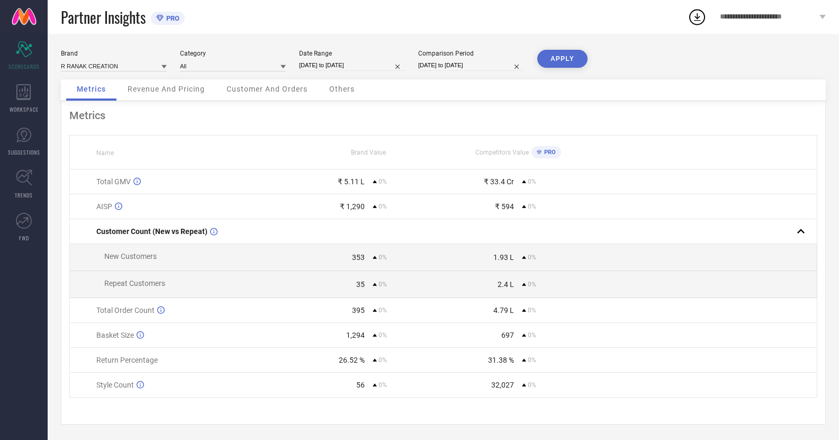
click at [572, 58] on button "APPLY" at bounding box center [562, 59] width 50 height 18
select select "4"
select select "2025"
select select "5"
select select "2025"
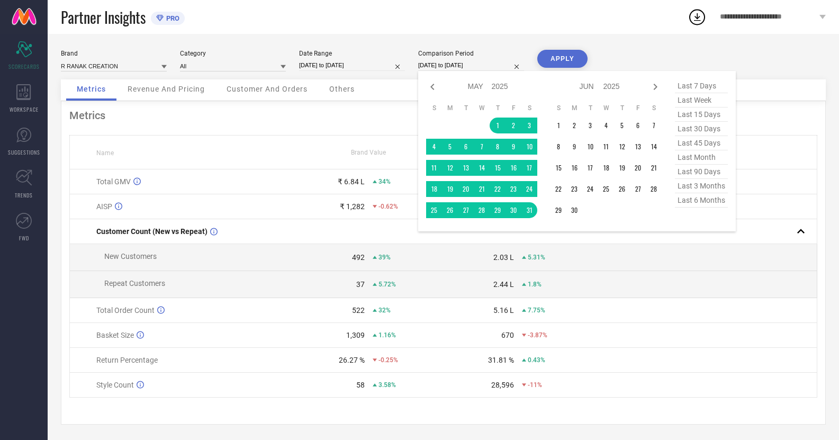
click at [456, 61] on input "[DATE] to [DATE]" at bounding box center [471, 65] width 106 height 11
click at [437, 89] on icon at bounding box center [432, 86] width 13 height 13
select select "3"
select select "2025"
select select "4"
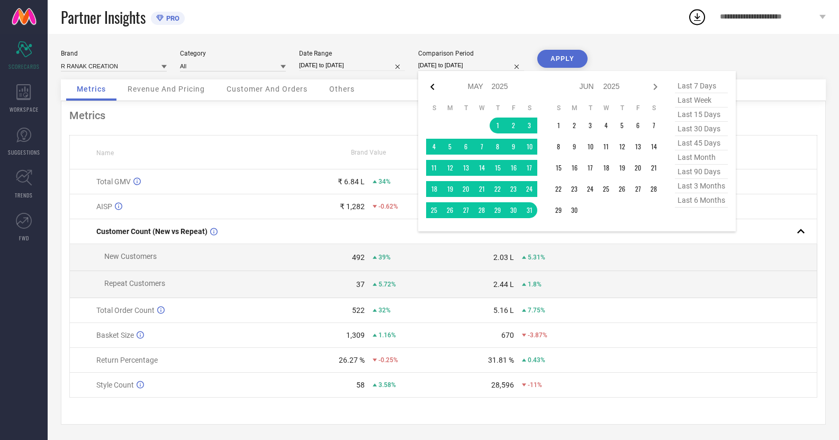
select select "2025"
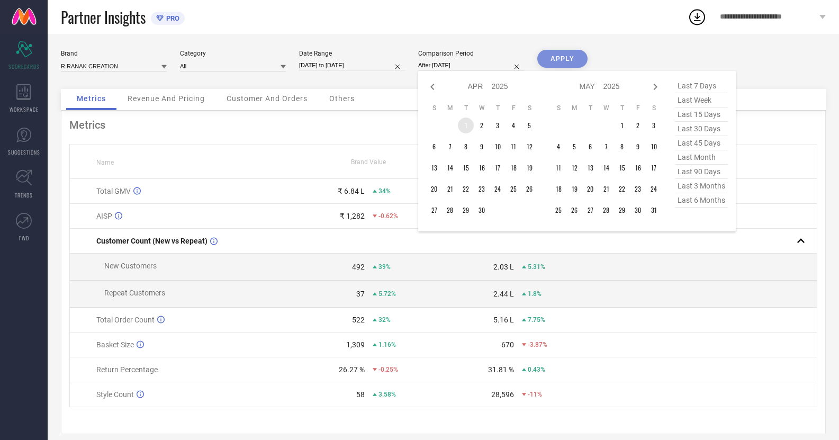
click at [466, 128] on td "1" at bounding box center [466, 125] width 16 height 16
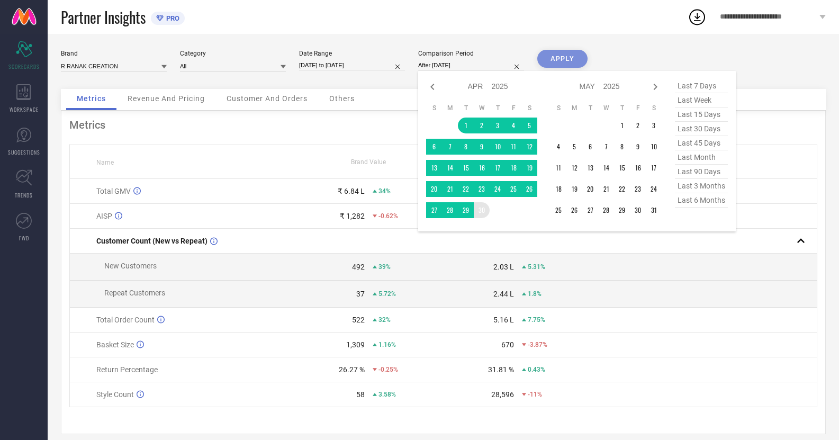
click at [484, 219] on table "S M T W T F S 1 2 3 4 5 6 7 8 9 10 11 12 13 14 15 16 17 18 19 20 21 22 23 24 25…" at bounding box center [481, 160] width 111 height 125
type input "[DATE] to [DATE]"
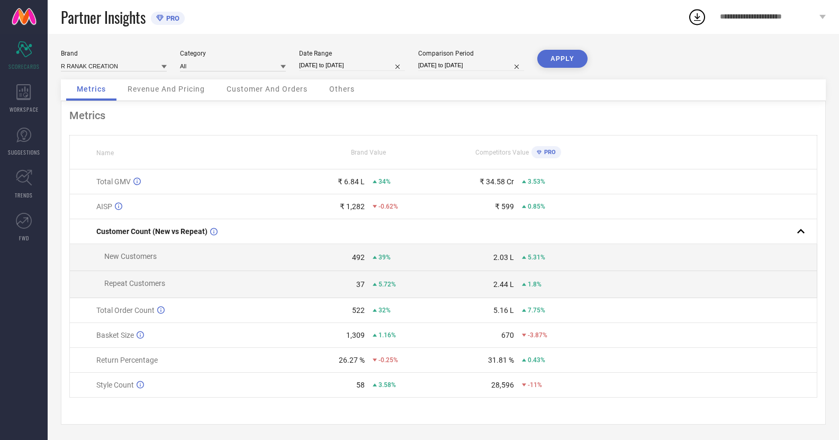
click at [566, 52] on button "APPLY" at bounding box center [562, 59] width 50 height 18
select select "3"
select select "2025"
select select "4"
select select "2025"
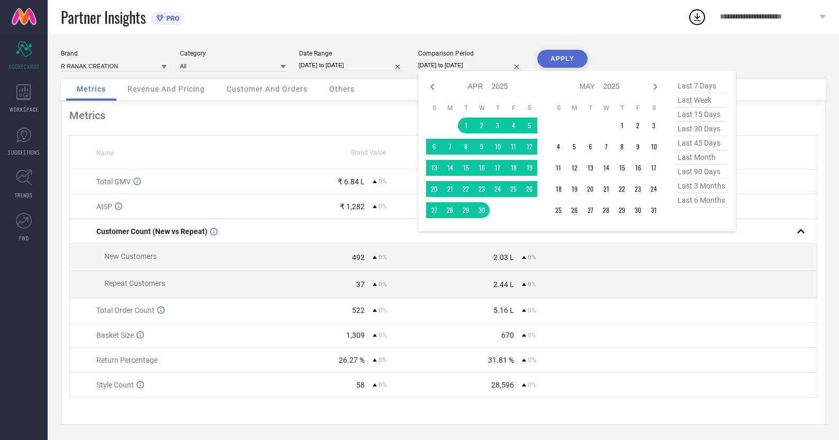
click at [437, 63] on input "[DATE] to [DATE]" at bounding box center [471, 65] width 106 height 11
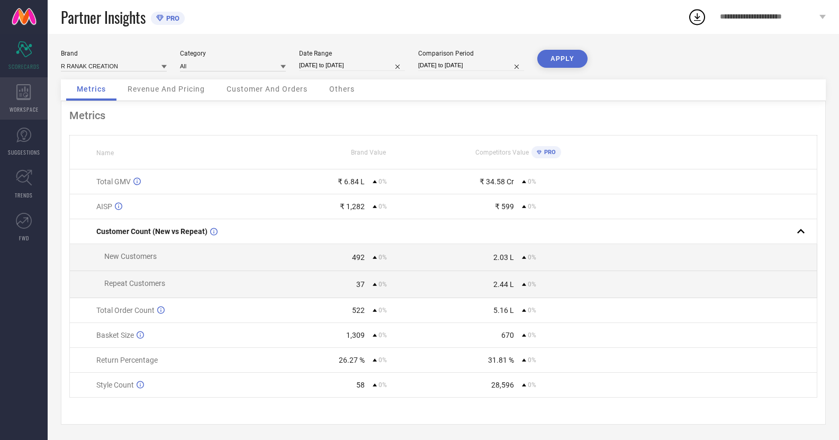
click at [15, 101] on div "WORKSPACE" at bounding box center [24, 98] width 48 height 42
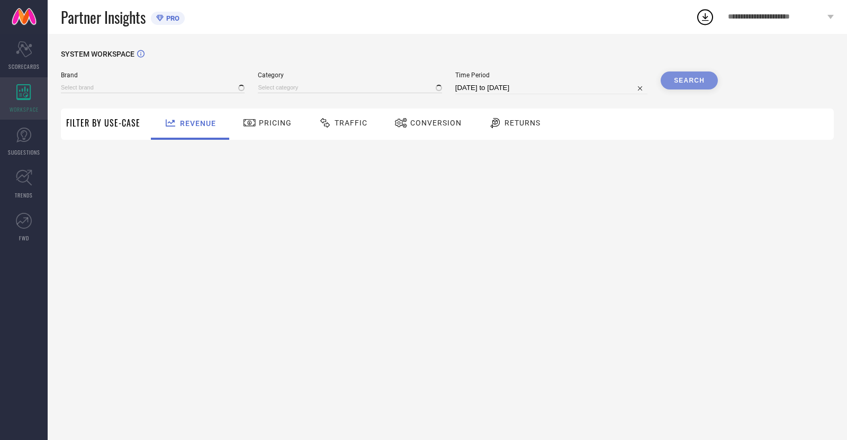
type input "R RANAK CREATION"
type input "All"
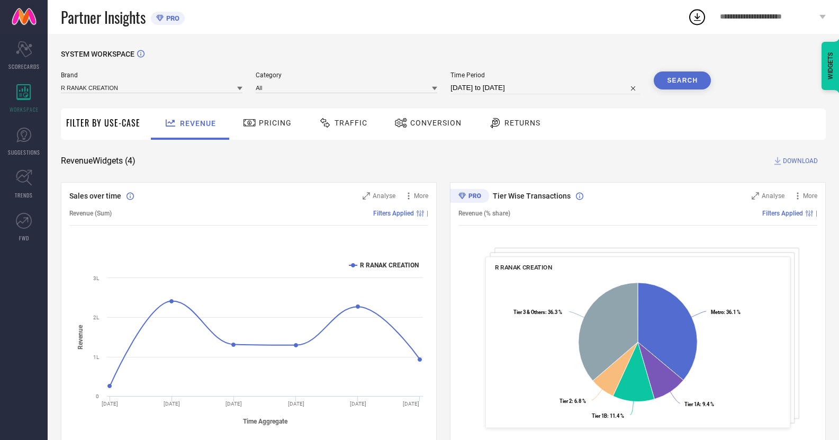
click at [520, 128] on div "Returns" at bounding box center [514, 123] width 57 height 18
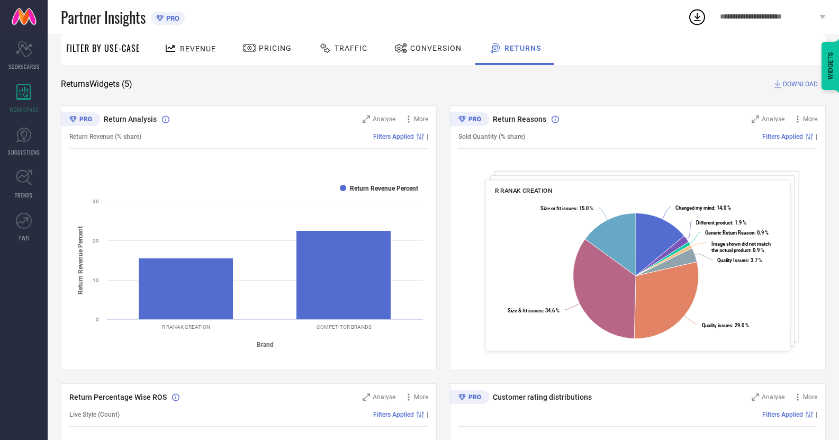
scroll to position [77, 0]
click at [785, 139] on span "Filters Applied" at bounding box center [782, 135] width 41 height 7
click at [798, 117] on icon at bounding box center [797, 118] width 11 height 11
click at [782, 138] on span "Add to emailer" at bounding box center [786, 137] width 42 height 7
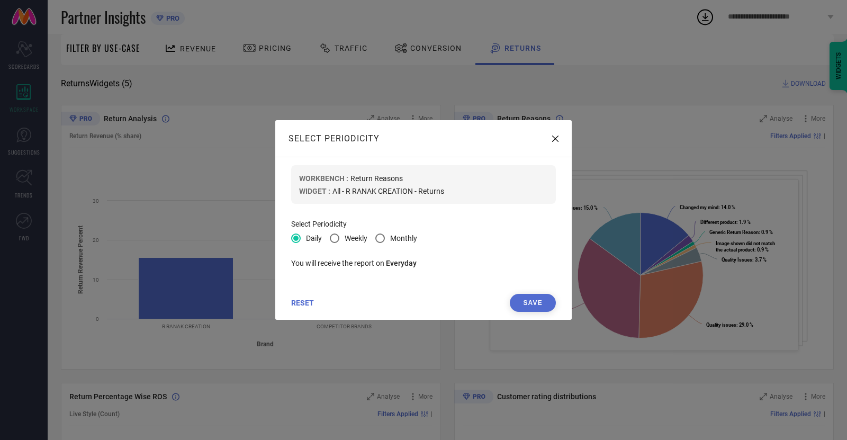
click at [380, 239] on span at bounding box center [380, 238] width 10 height 10
click at [380, 239] on input "Monthly" at bounding box center [381, 238] width 7 height 7
radio input "true"
click at [520, 306] on button "Save" at bounding box center [532, 303] width 46 height 18
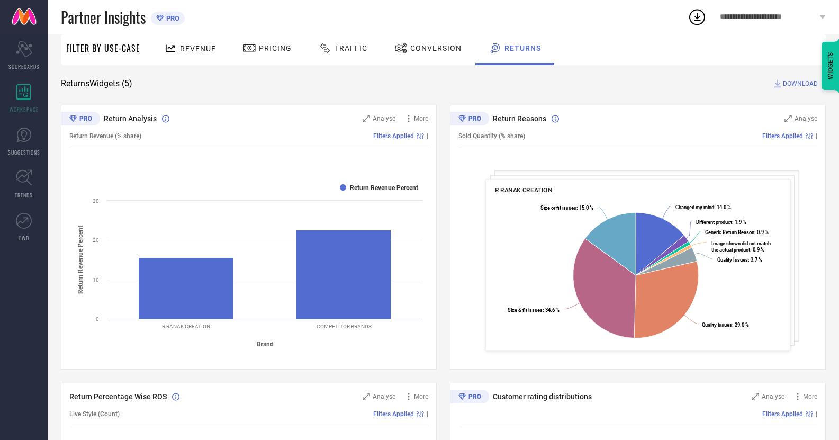
click at [794, 84] on span "DOWNLOAD" at bounding box center [799, 83] width 35 height 11
click at [699, 14] on icon at bounding box center [696, 16] width 19 height 19
click at [620, 116] on div "Return Reasons" at bounding box center [623, 118] width 299 height 11
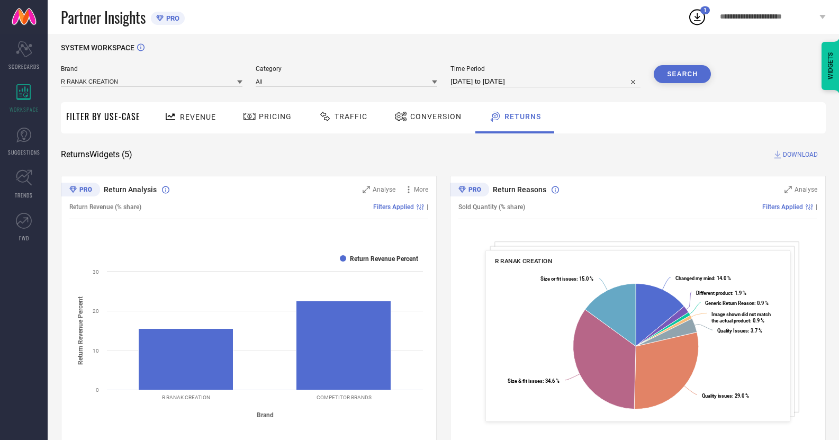
scroll to position [0, 0]
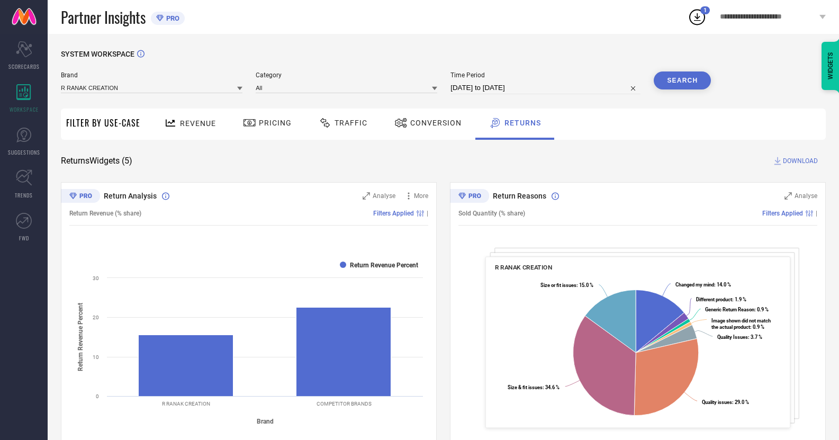
click at [815, 214] on span "|" at bounding box center [816, 213] width 2 height 7
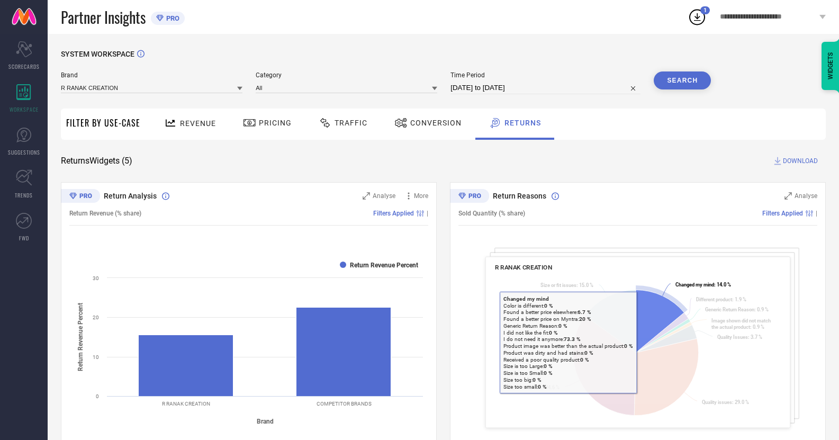
click at [643, 343] on icon at bounding box center [659, 320] width 48 height 63
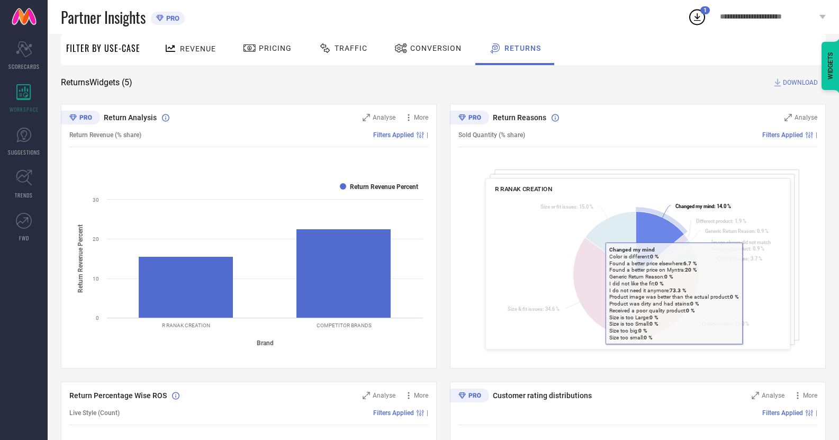
scroll to position [65, 0]
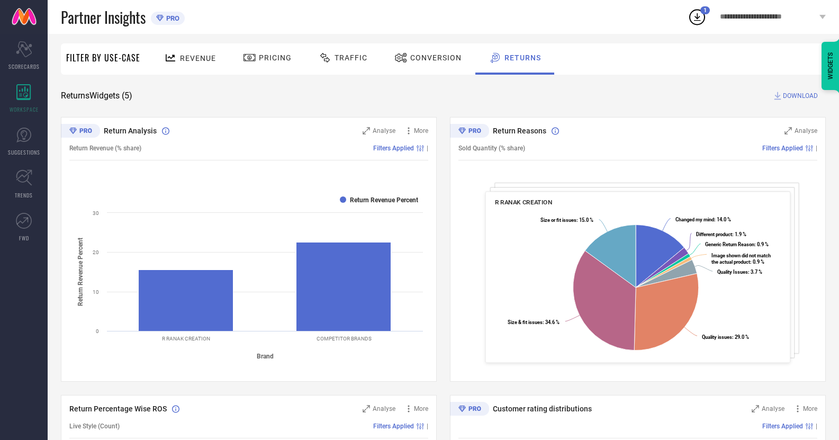
click at [429, 61] on span "Conversion" at bounding box center [435, 57] width 51 height 8
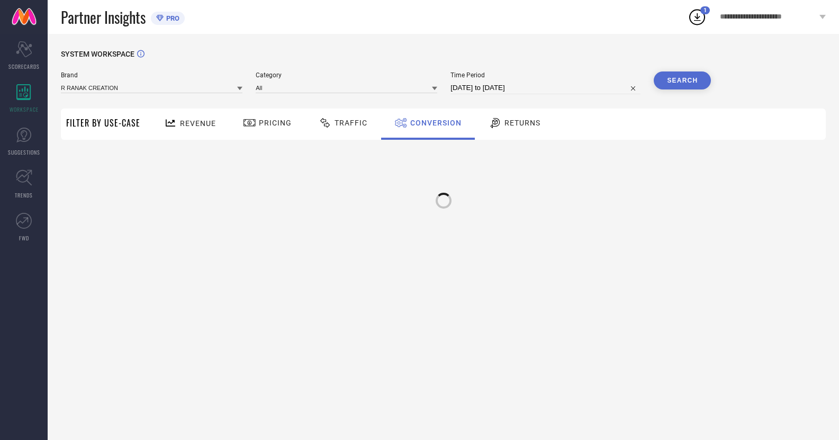
scroll to position [0, 0]
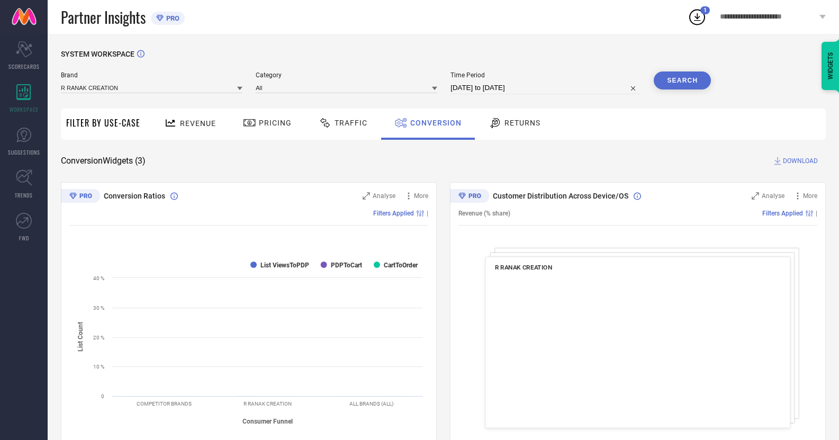
click at [500, 117] on div at bounding box center [496, 122] width 16 height 13
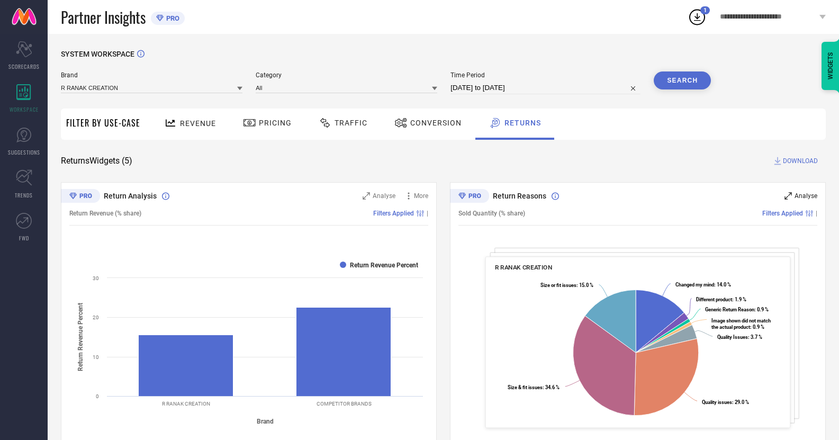
click at [811, 199] on span "Analyse" at bounding box center [805, 195] width 23 height 7
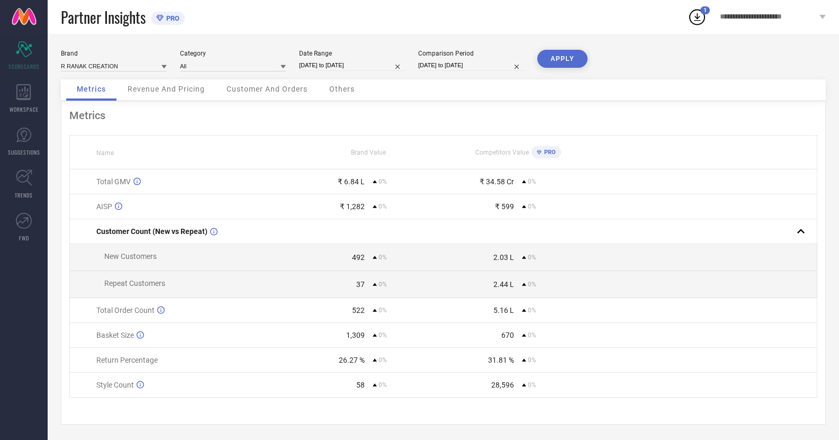
select select "3"
select select "2025"
select select "4"
select select "2025"
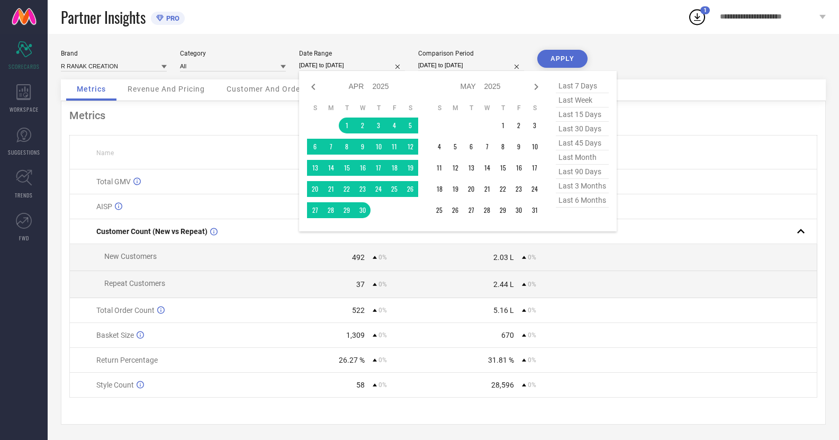
click at [339, 69] on input "[DATE] to [DATE]" at bounding box center [352, 65] width 106 height 11
click at [536, 87] on icon at bounding box center [536, 87] width 4 height 6
select select "4"
select select "2025"
select select "5"
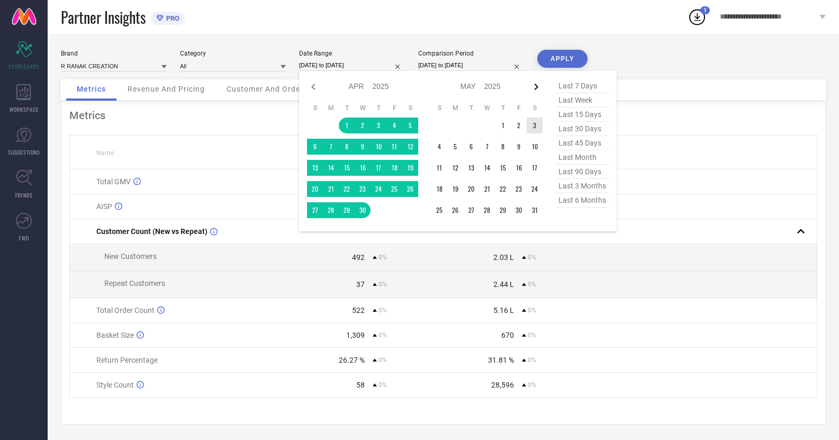
select select "2025"
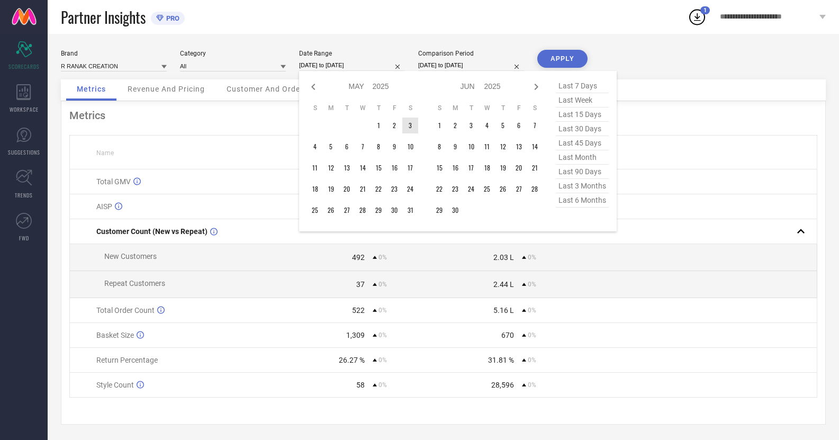
click at [536, 87] on icon at bounding box center [536, 87] width 4 height 6
select select "5"
select select "2025"
select select "6"
select select "2025"
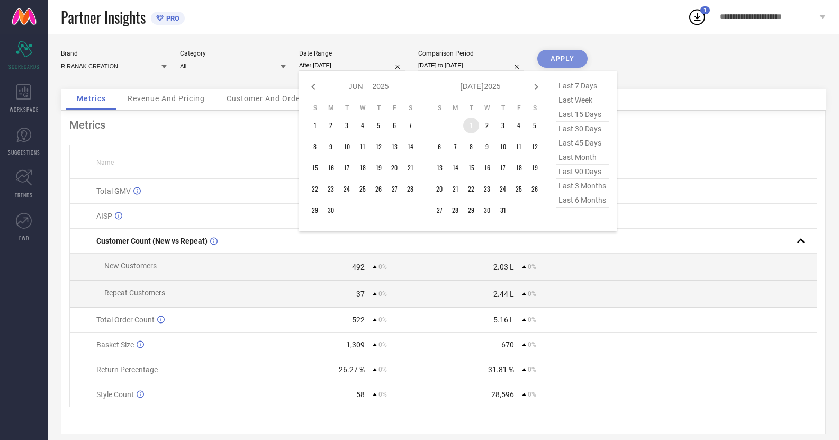
click at [474, 128] on td "1" at bounding box center [471, 125] width 16 height 16
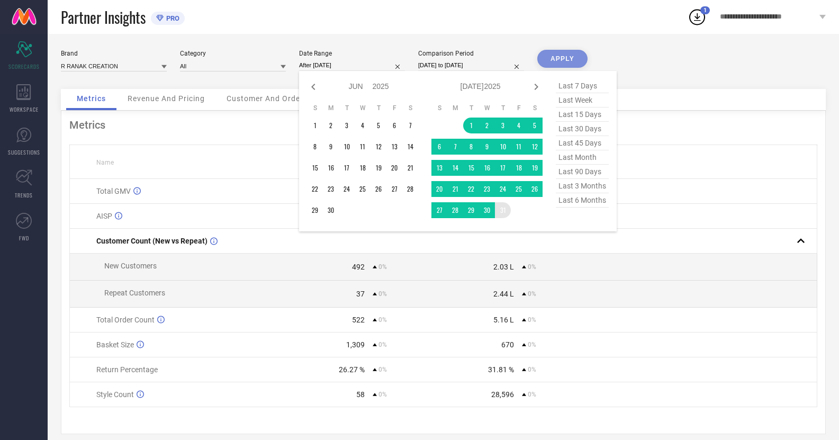
type input "[DATE] to [DATE]"
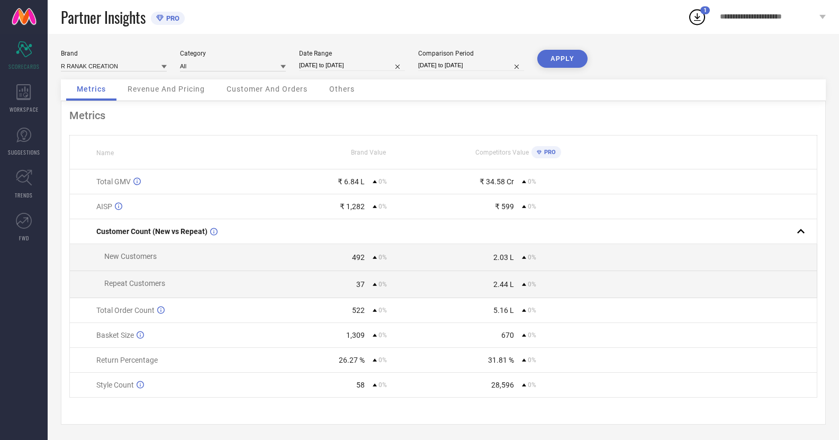
select select "3"
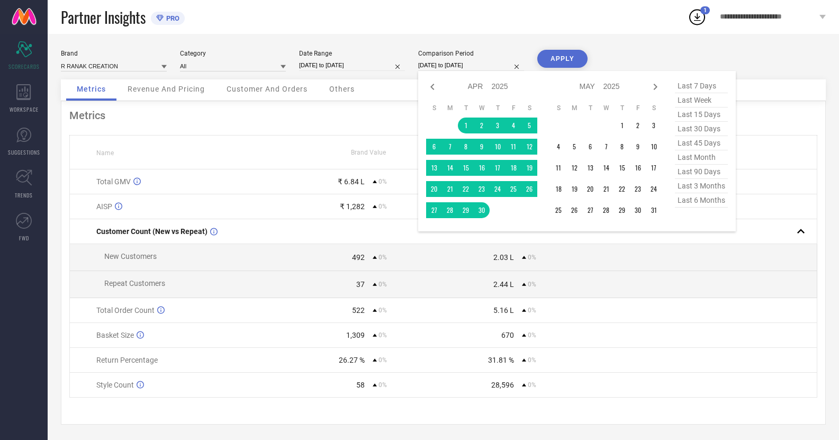
click at [468, 62] on input "[DATE] to [DATE]" at bounding box center [471, 65] width 106 height 11
click at [657, 81] on icon at bounding box center [655, 86] width 13 height 13
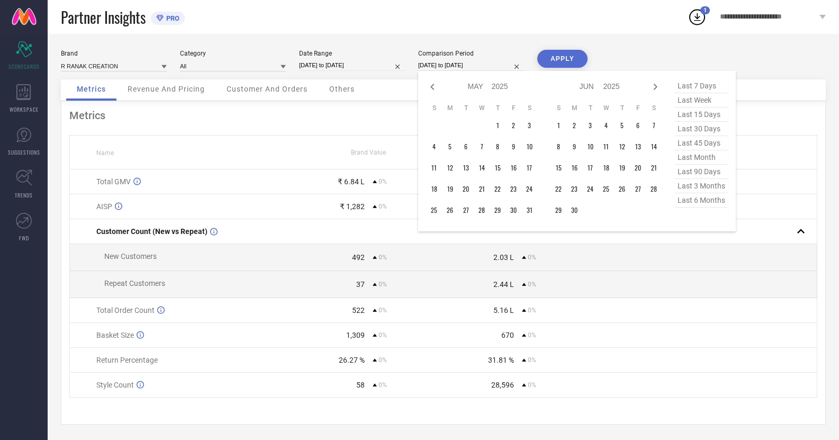
click at [657, 81] on icon at bounding box center [655, 86] width 13 height 13
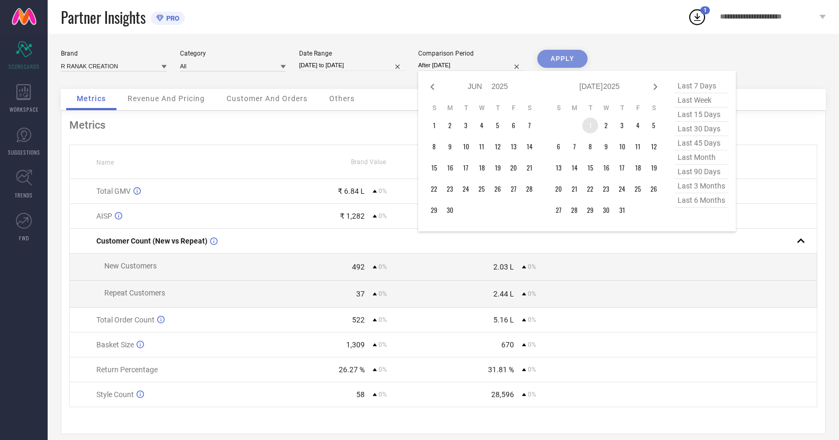
click at [589, 129] on td "1" at bounding box center [590, 125] width 16 height 16
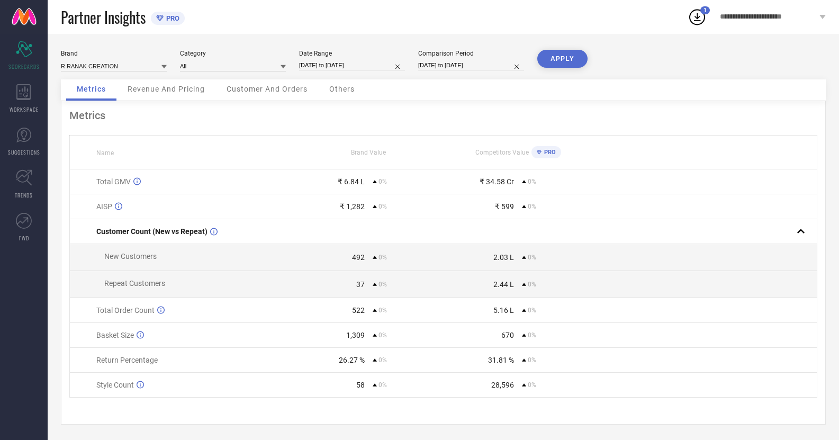
click at [566, 61] on button "APPLY" at bounding box center [562, 59] width 50 height 18
click at [340, 96] on div "Others" at bounding box center [341, 89] width 47 height 21
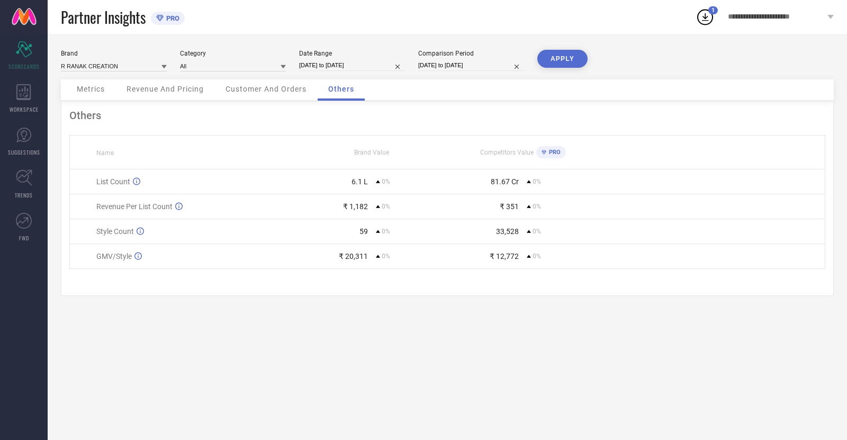
click at [278, 92] on span "Customer And Orders" at bounding box center [265, 89] width 81 height 8
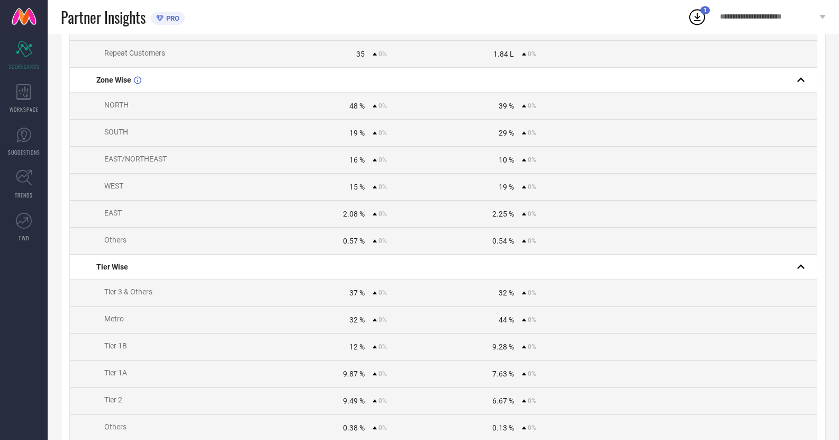
scroll to position [183, 0]
